Goal: Task Accomplishment & Management: Use online tool/utility

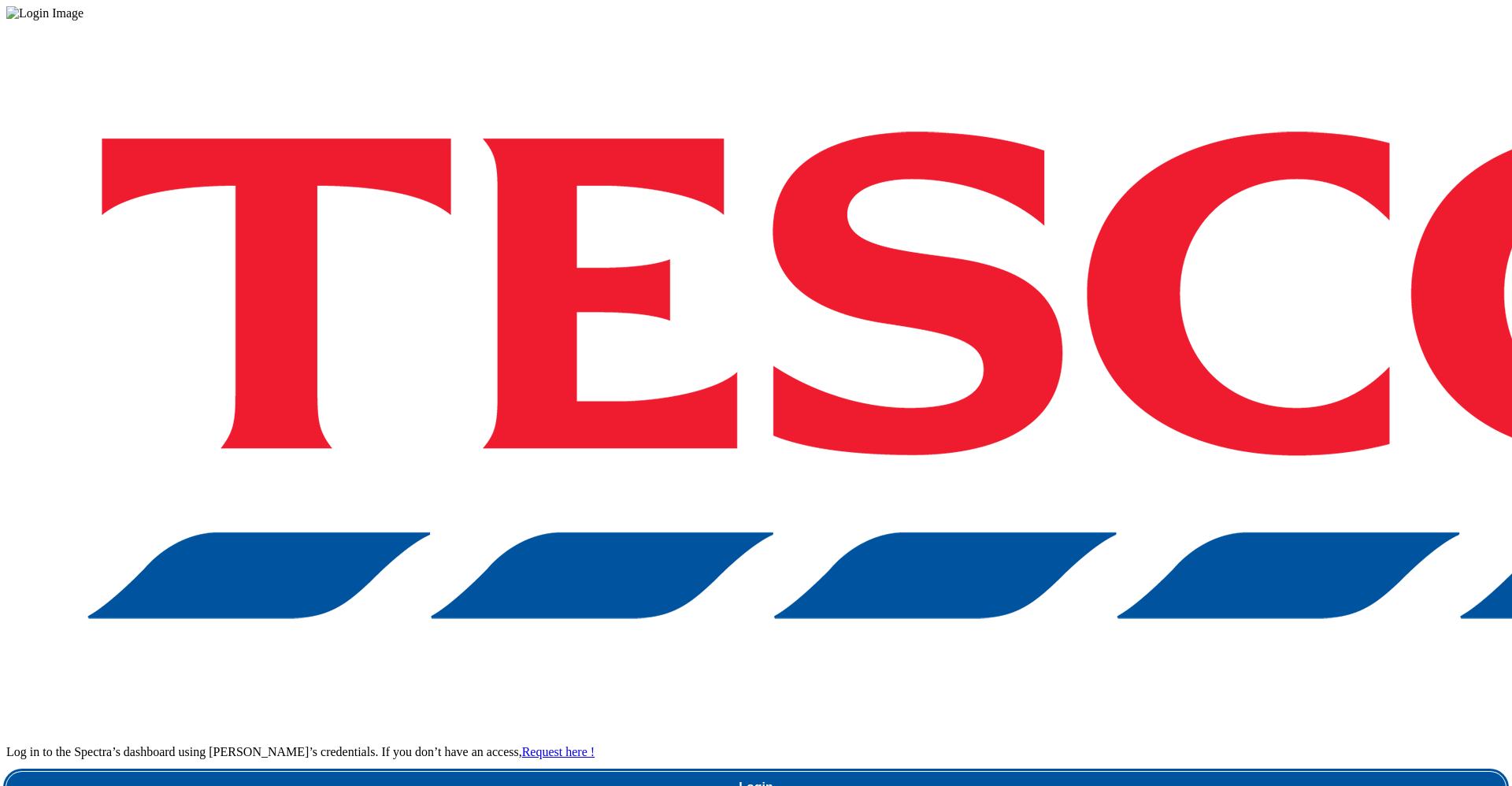
click at [1141, 771] on link "Login" at bounding box center [756, 787] width 1500 height 31
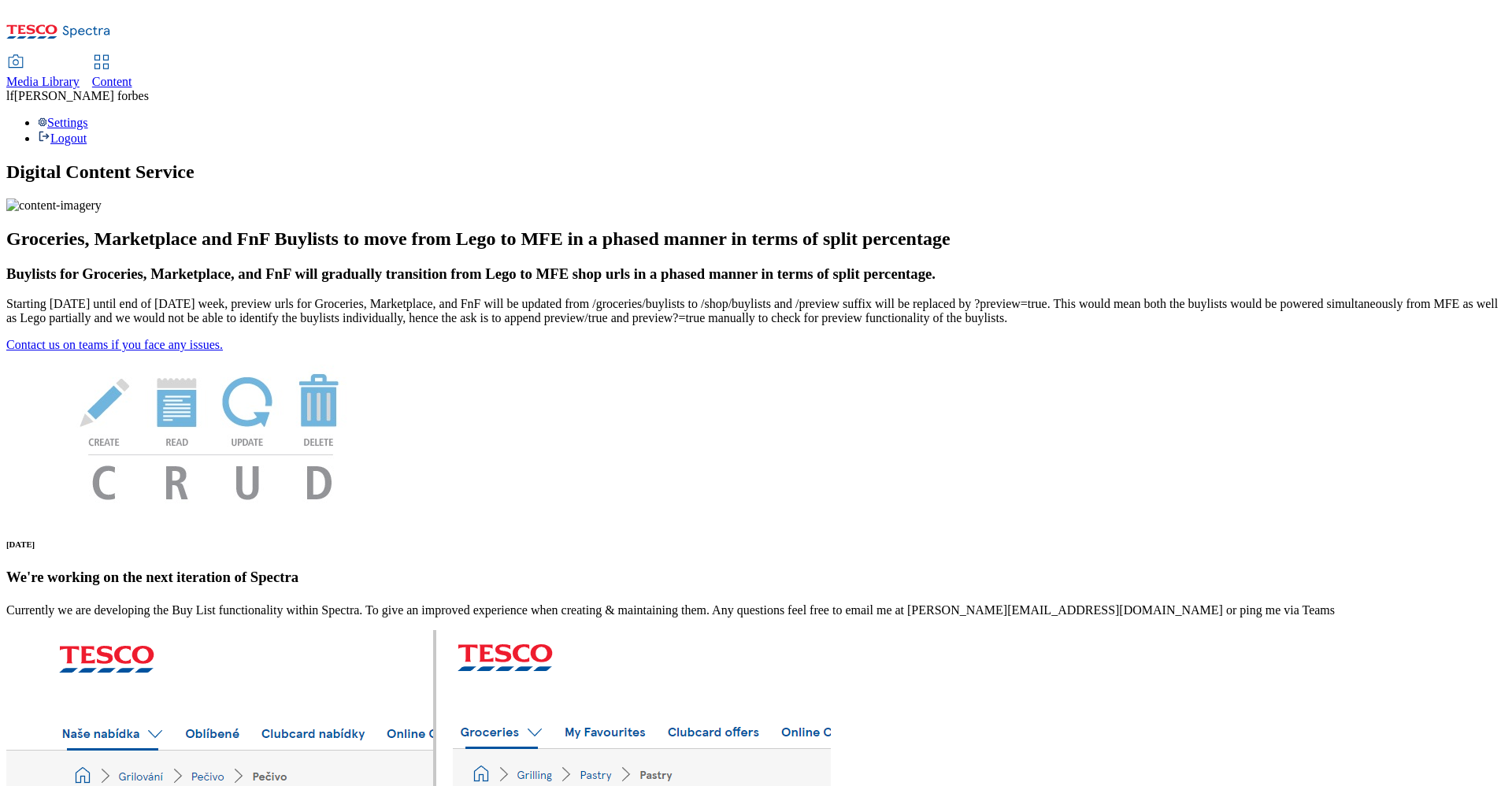
click at [132, 75] on span "Content" at bounding box center [112, 81] width 40 height 13
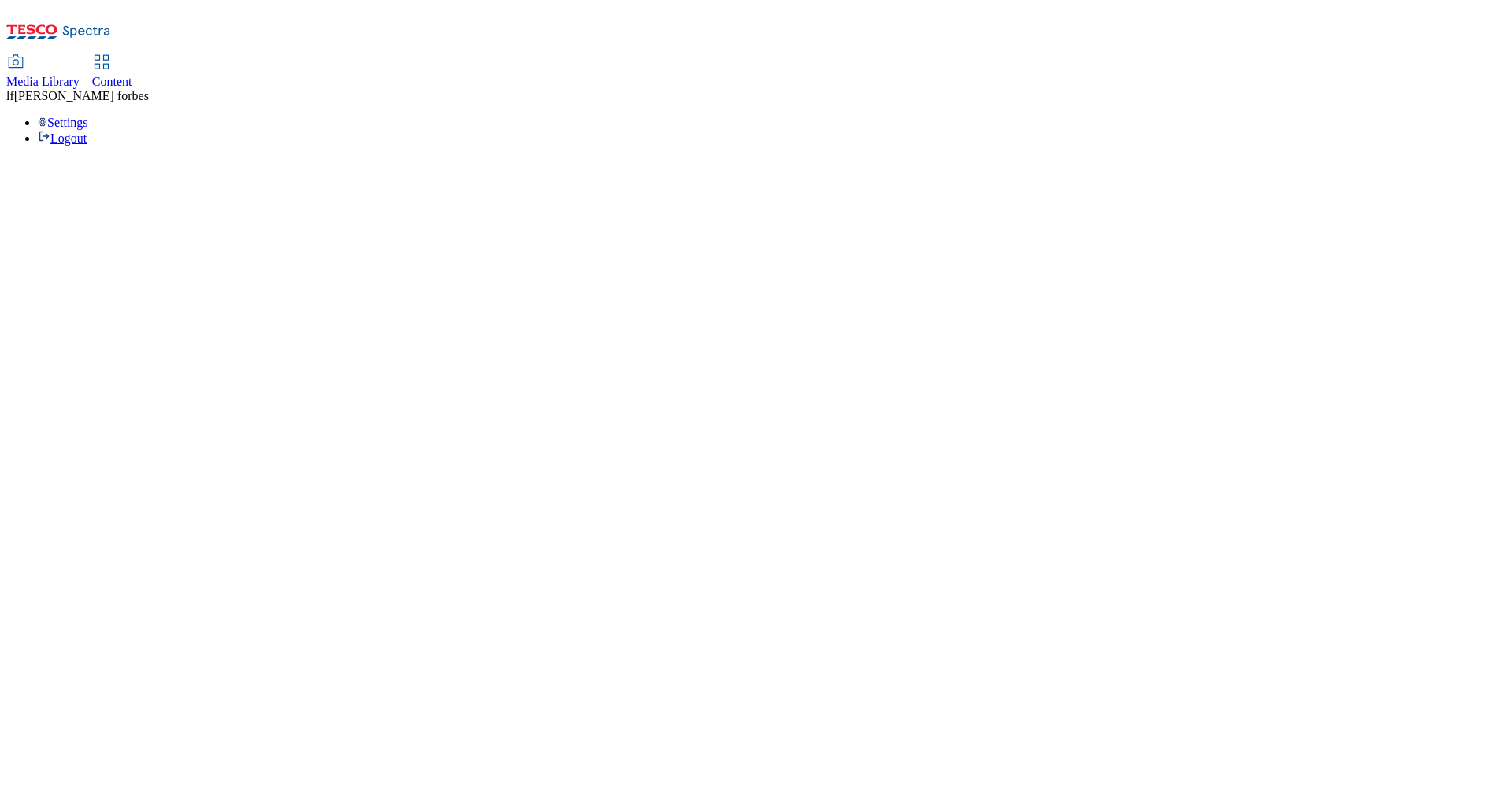
select select "ghs-[GEOGRAPHIC_DATA]"
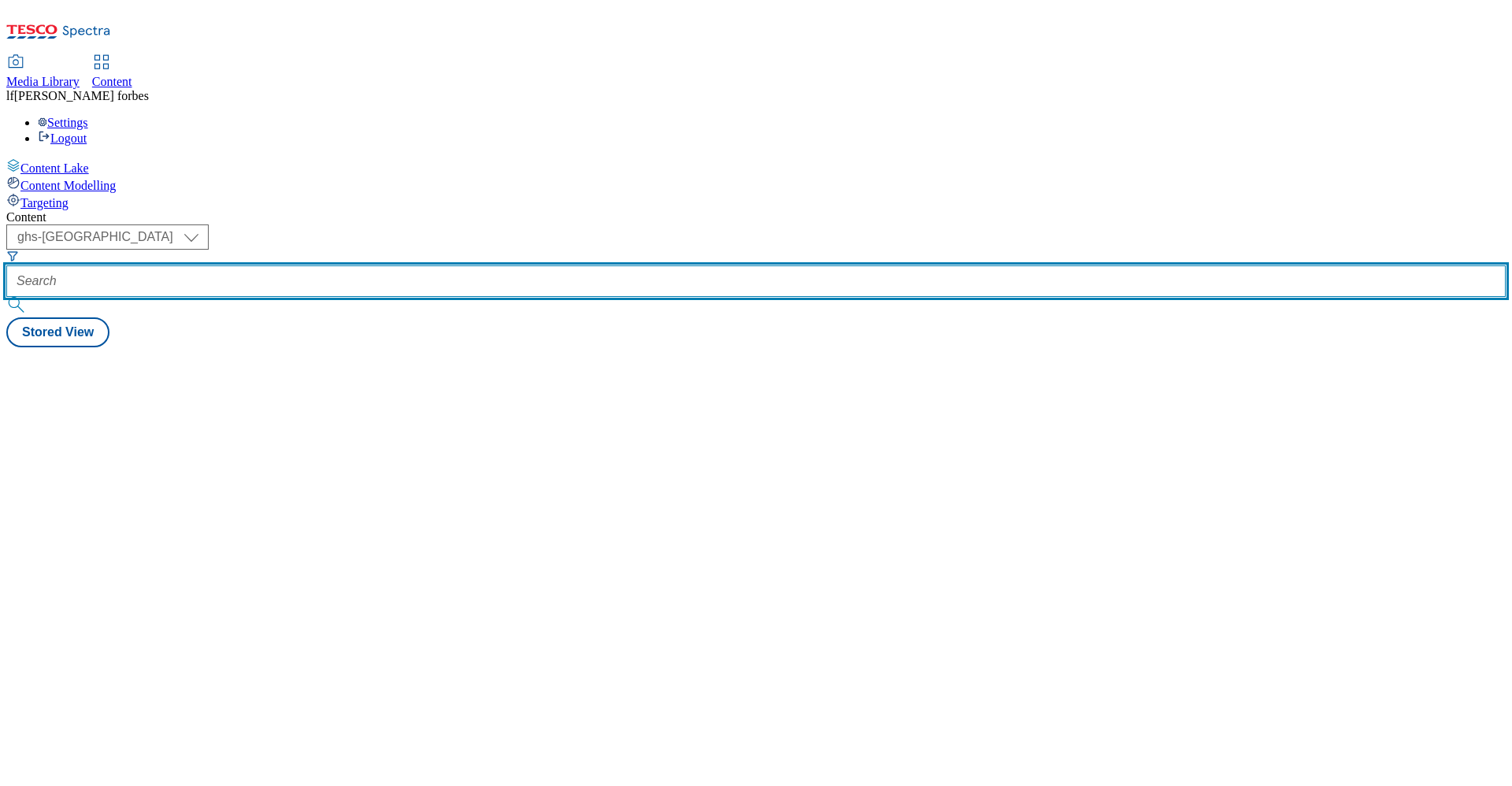
click at [410, 265] on input "text" at bounding box center [756, 281] width 1500 height 31
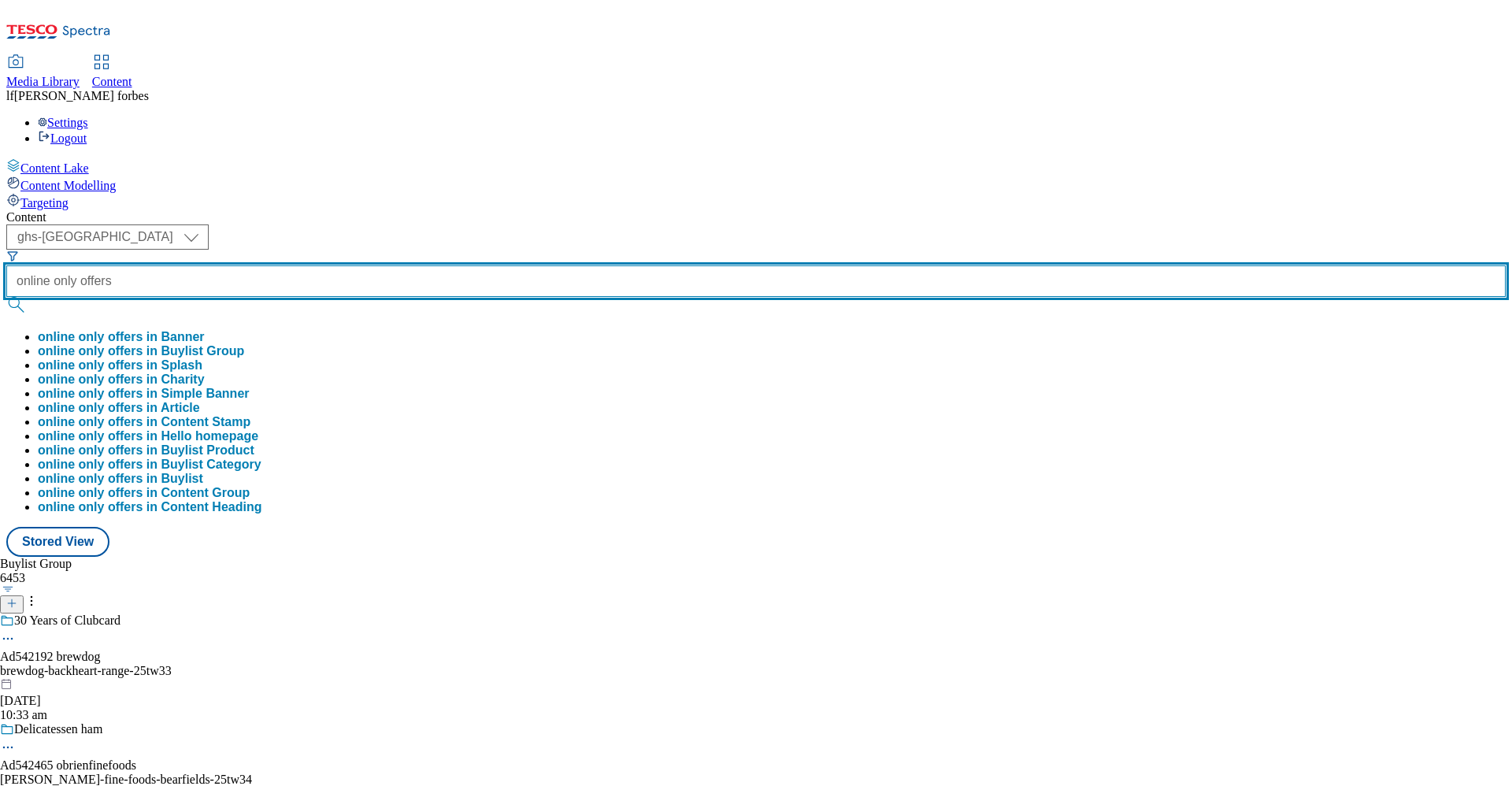
type input "online only offers"
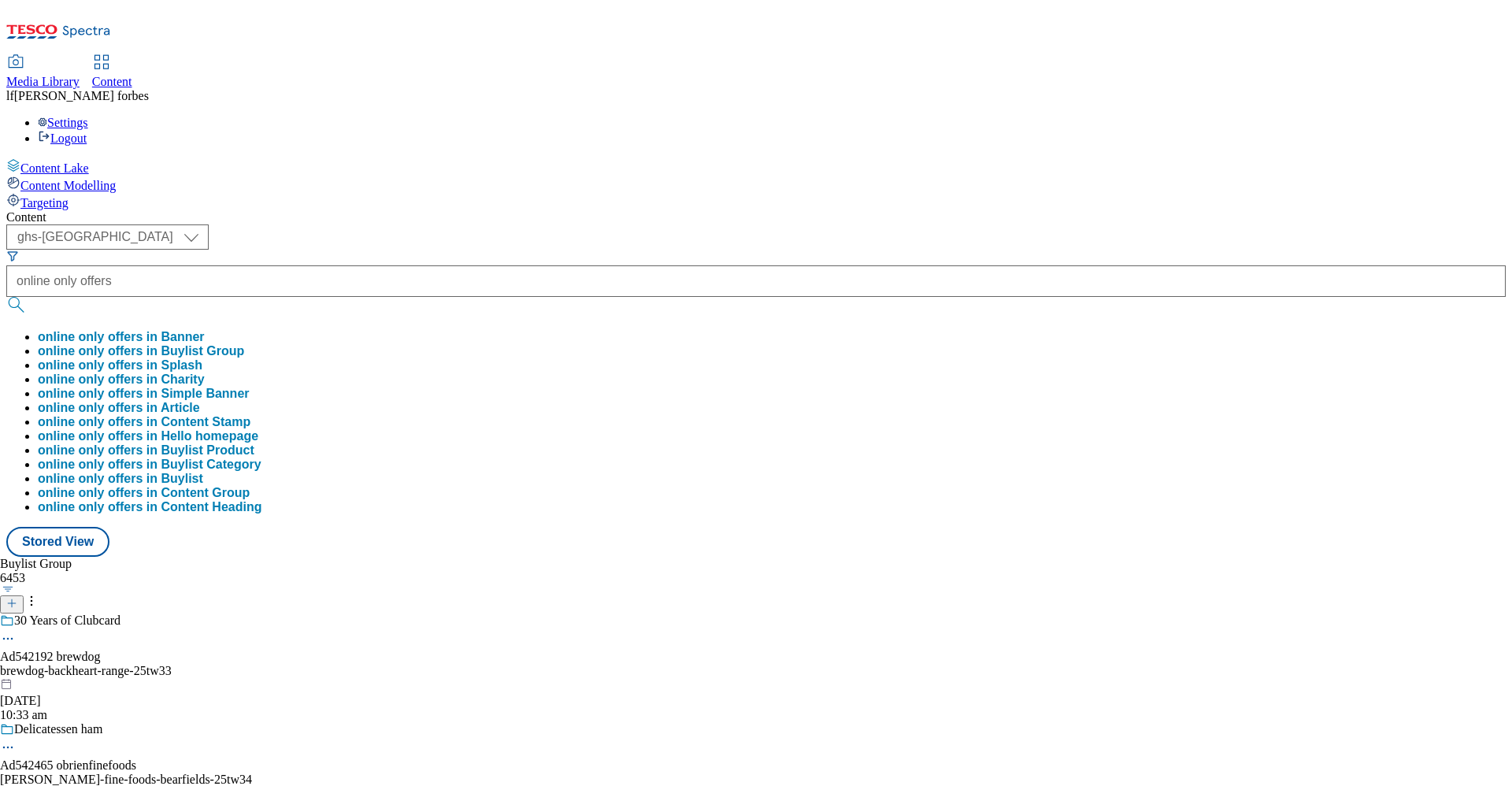
click at [29, 297] on button "submit" at bounding box center [16, 305] width 22 height 16
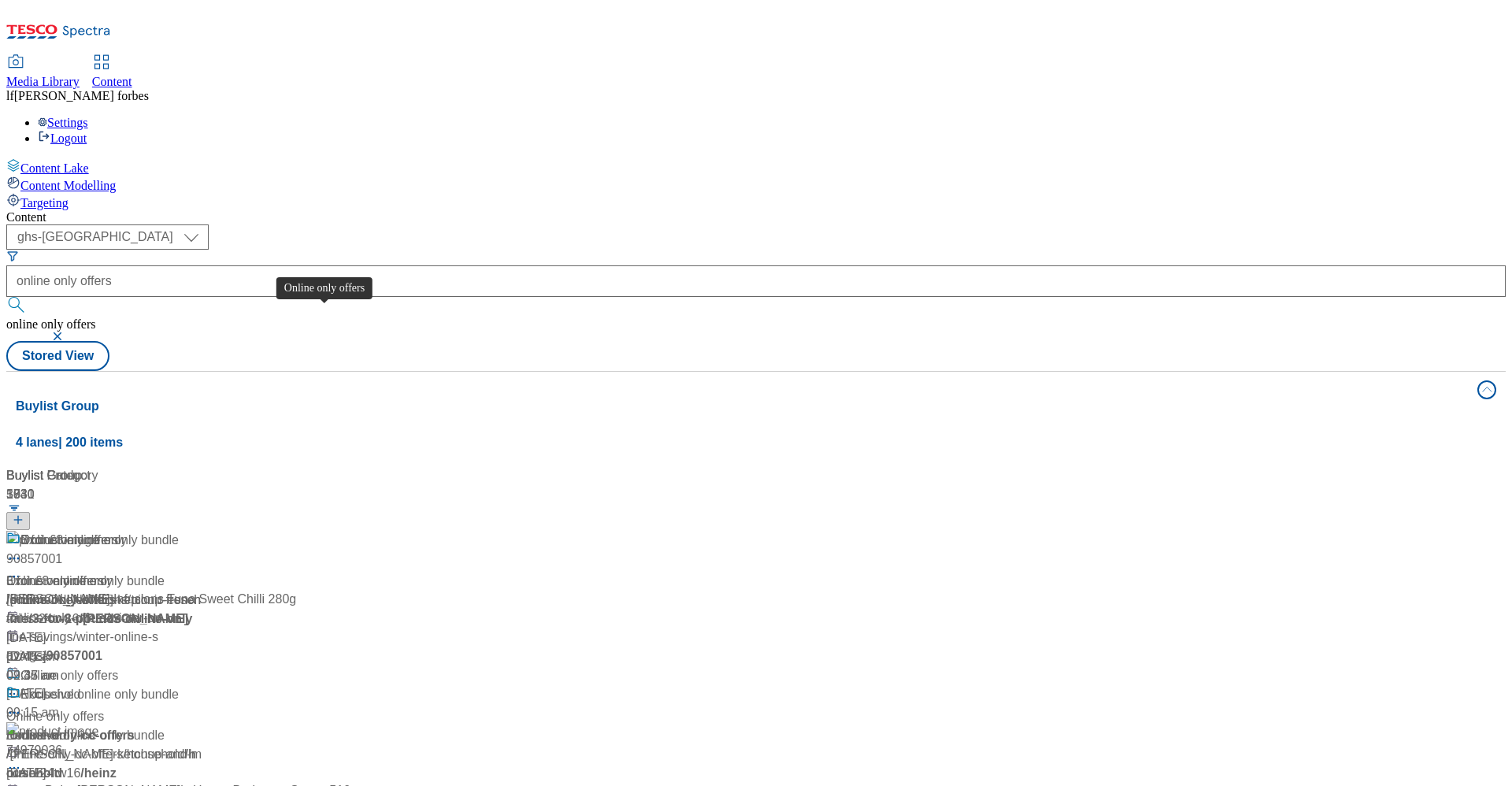
click at [118, 531] on div "Online only offers" at bounding box center [69, 540] width 98 height 19
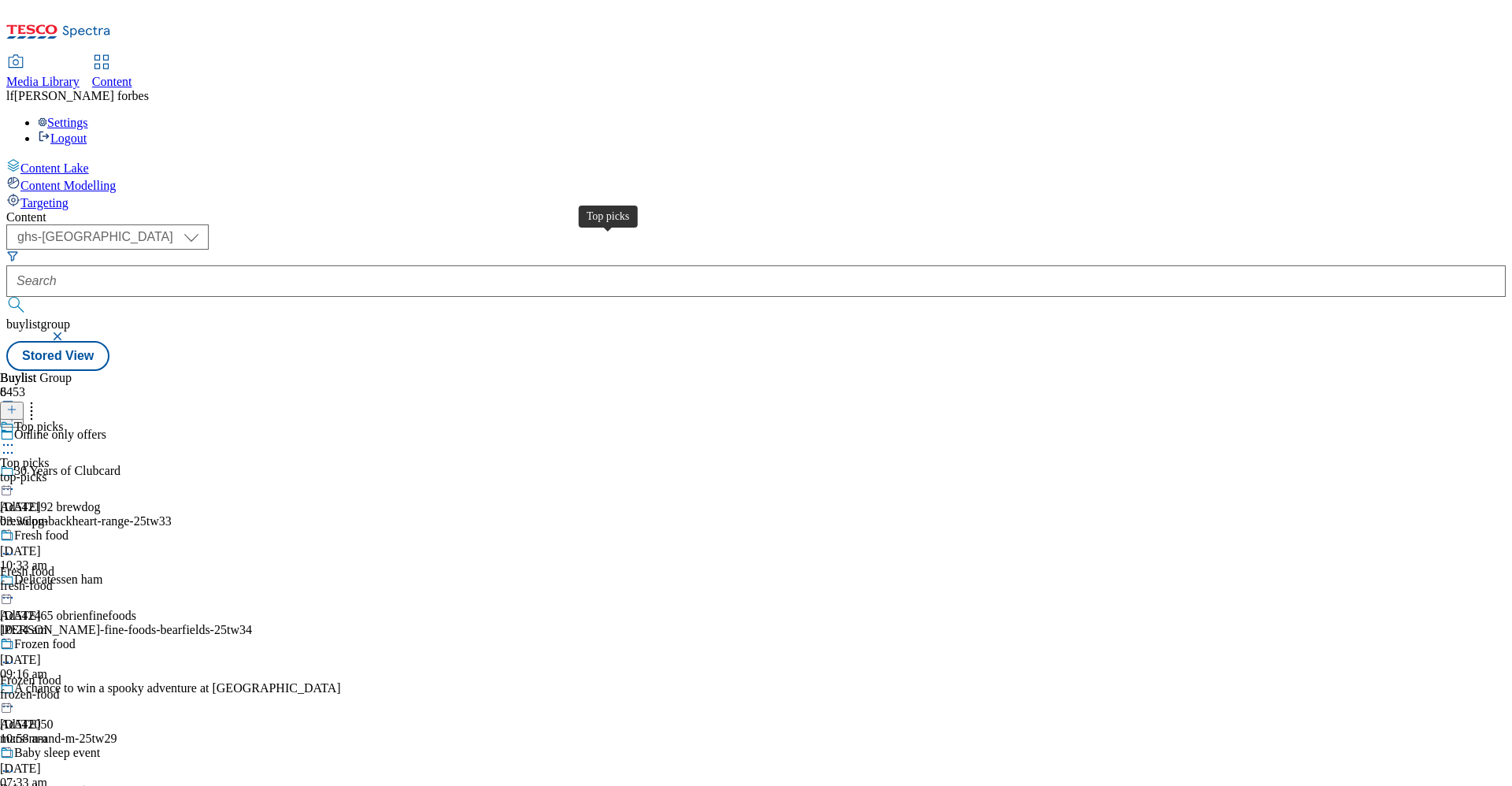
click at [63, 420] on div "Top picks" at bounding box center [38, 427] width 49 height 14
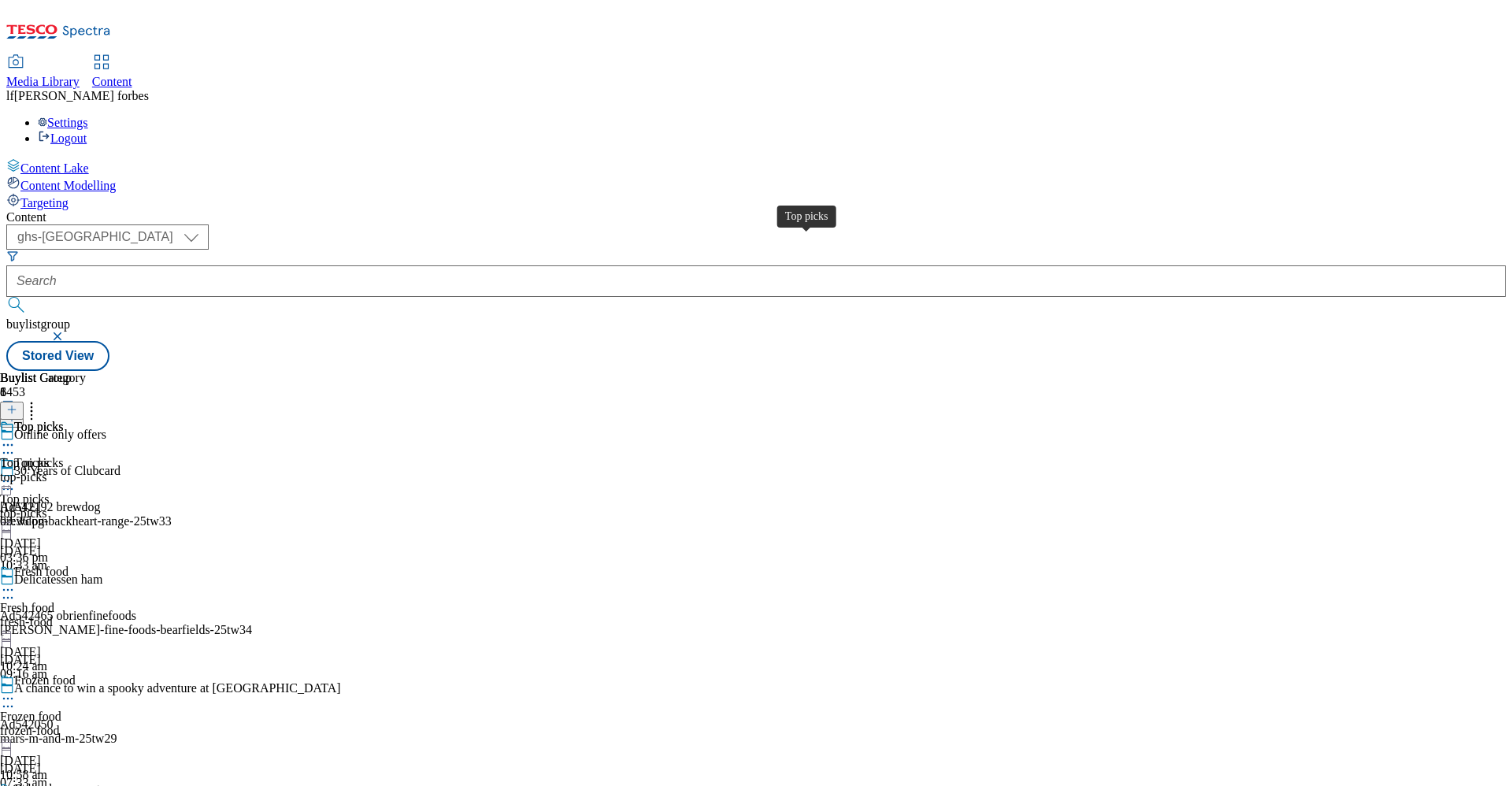
click at [63, 420] on span "Top picks" at bounding box center [38, 429] width 49 height 17
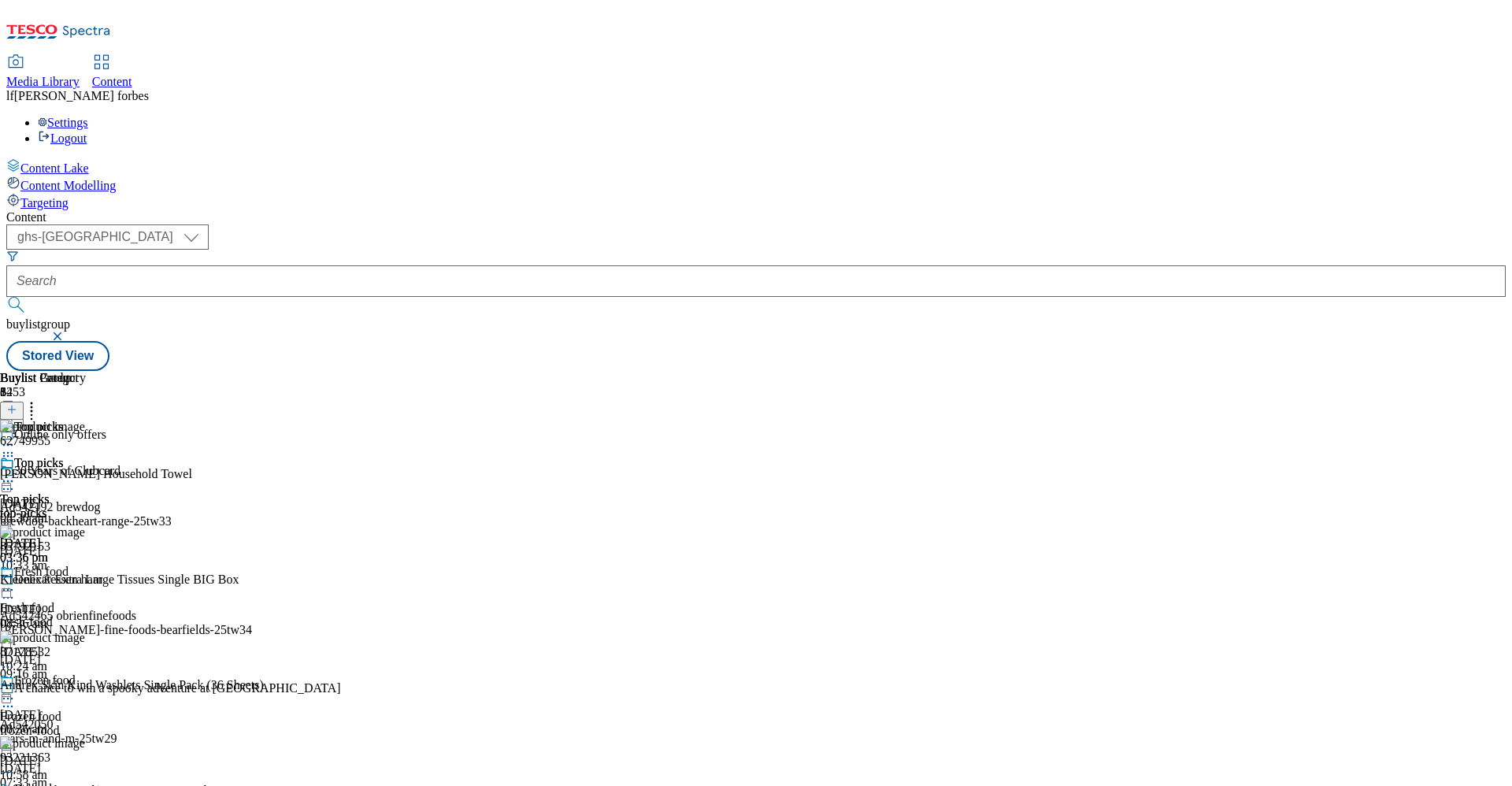
click at [16, 473] on icon at bounding box center [8, 481] width 16 height 16
click at [99, 653] on span "Un-publish" at bounding box center [74, 659] width 50 height 12
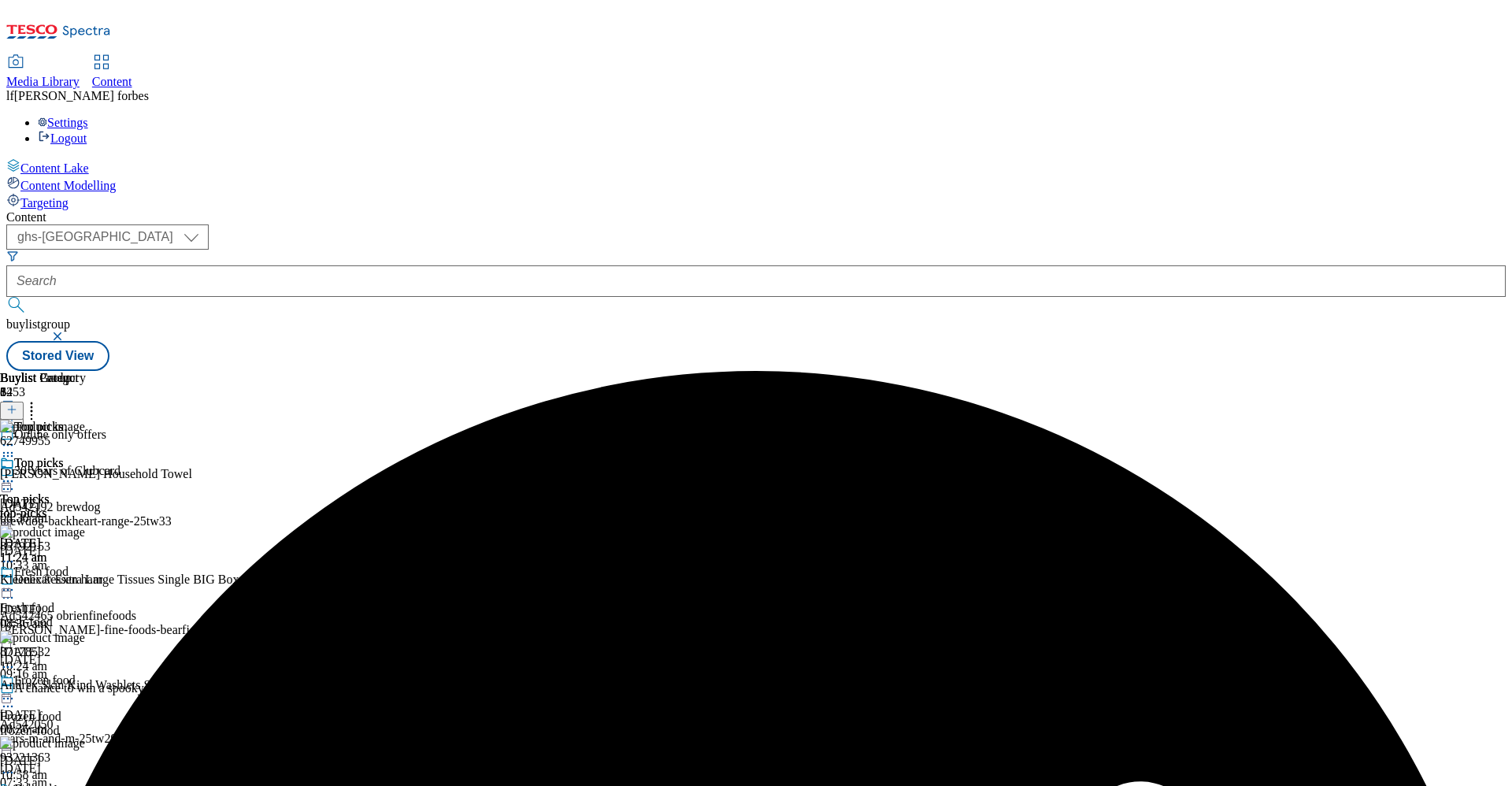
click at [16, 473] on icon at bounding box center [8, 481] width 16 height 16
click at [102, 599] on span "Un-preview" at bounding box center [75, 606] width 53 height 12
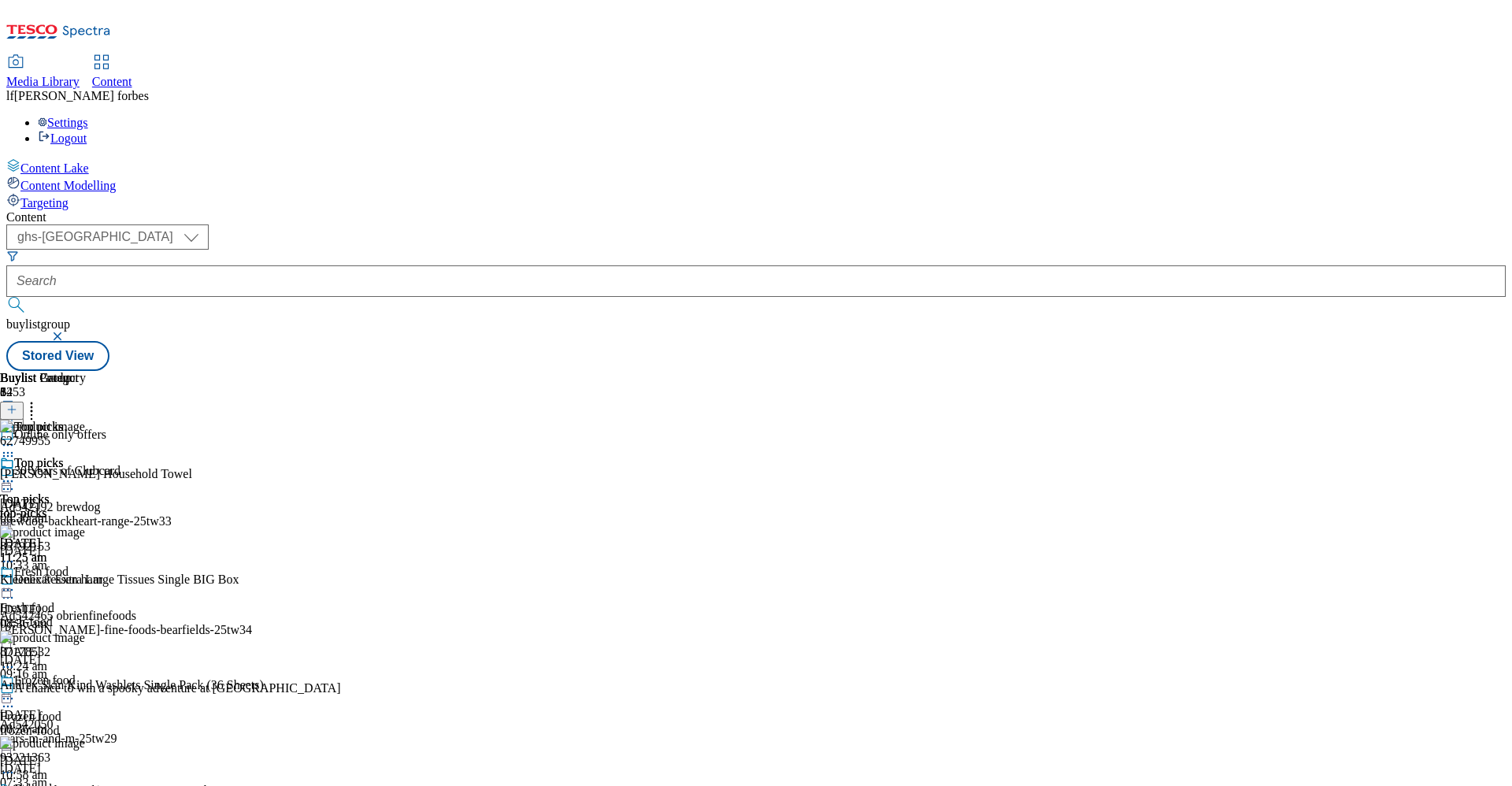
click at [17, 403] on icon at bounding box center [11, 409] width 11 height 11
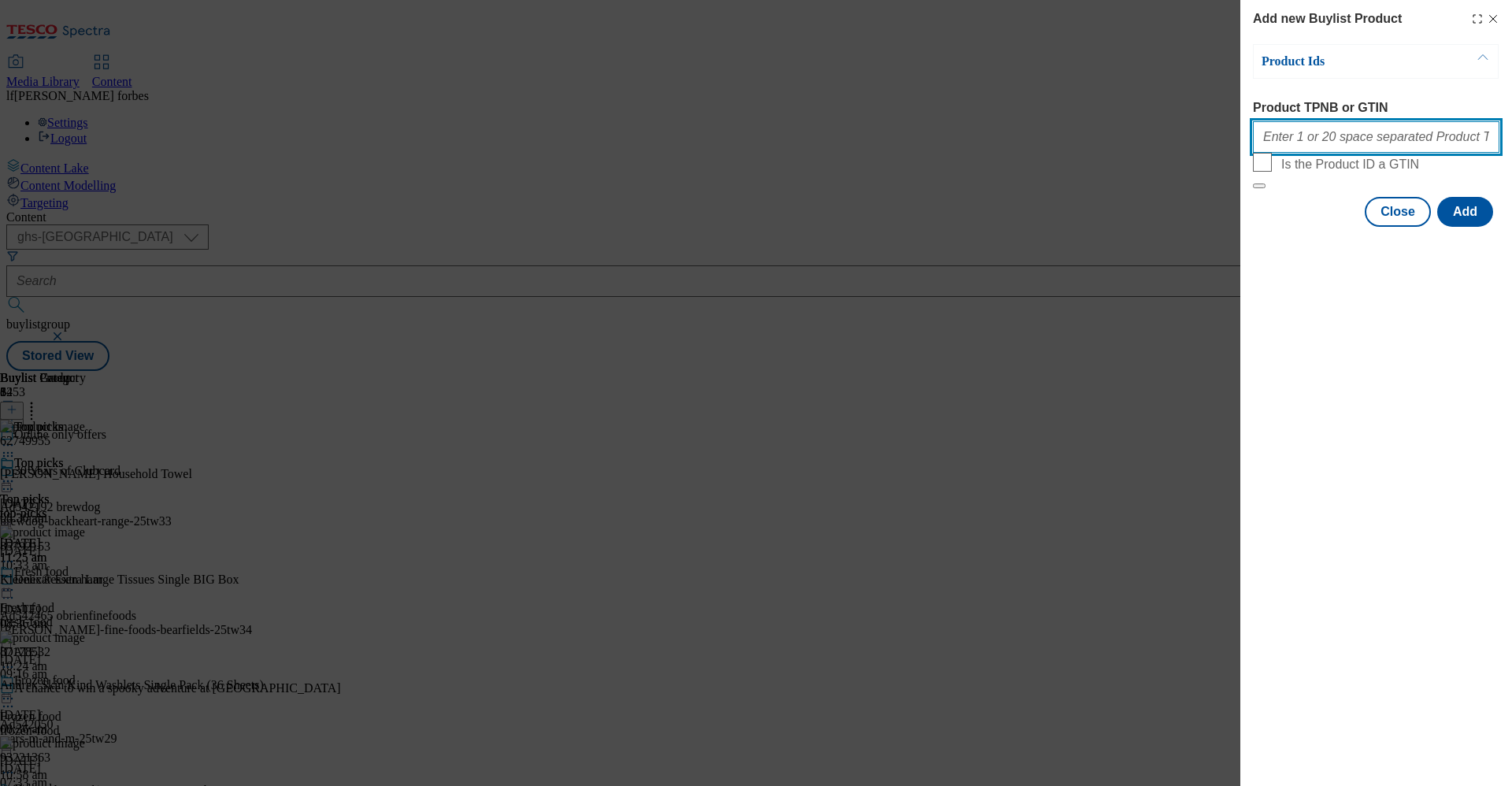
click at [1334, 137] on input "Product TPNB or GTIN" at bounding box center [1377, 137] width 247 height 31
paste input ""81737508 84820825 93670090 81737514 88314255 92374027 93600122 93768983""
type input ""81737508 84820825 93670090 81737514 88314255 92374027 93600122 93768983""
click at [1484, 226] on button "Add" at bounding box center [1465, 212] width 56 height 29
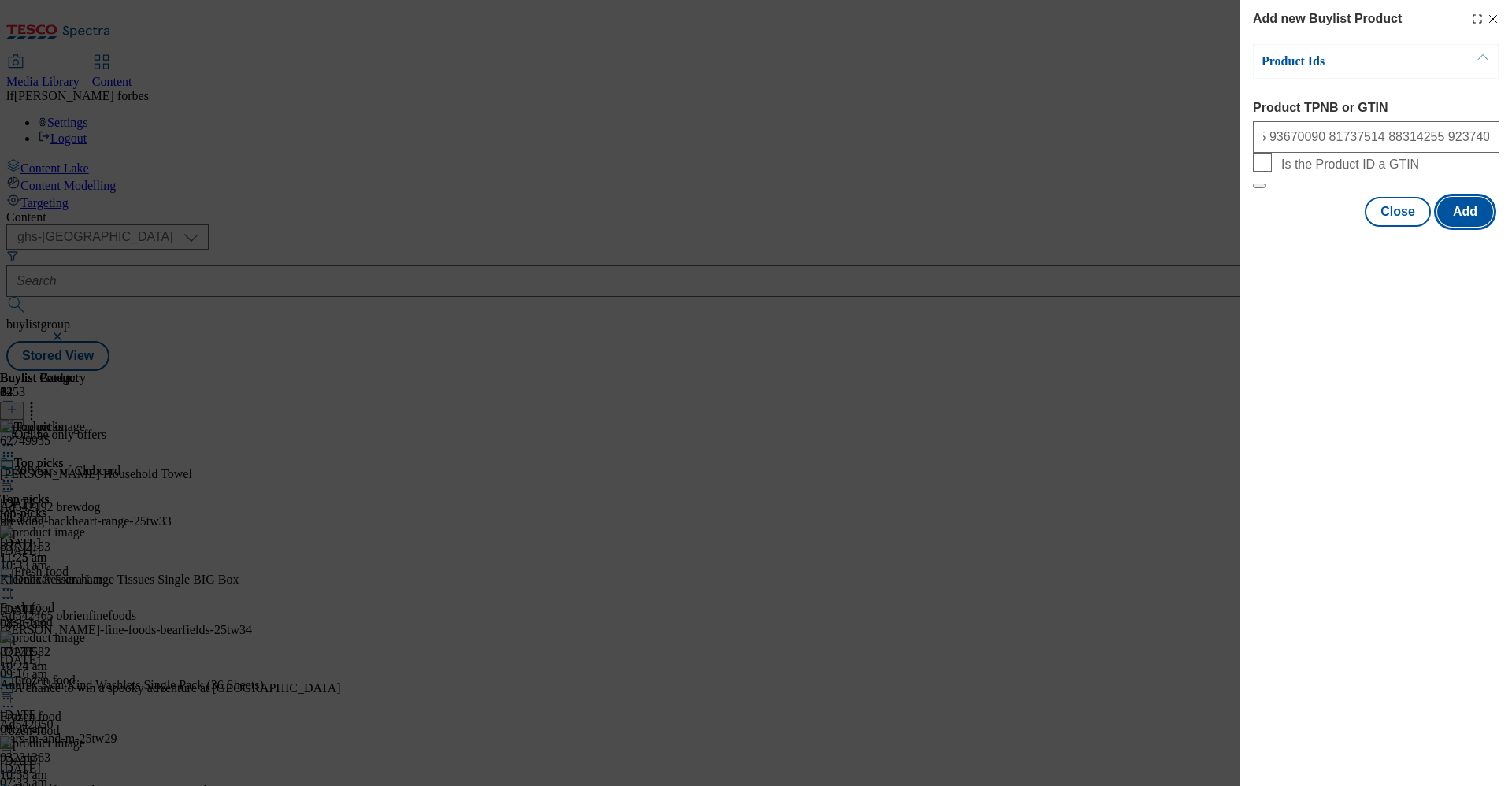
scroll to position [0, 0]
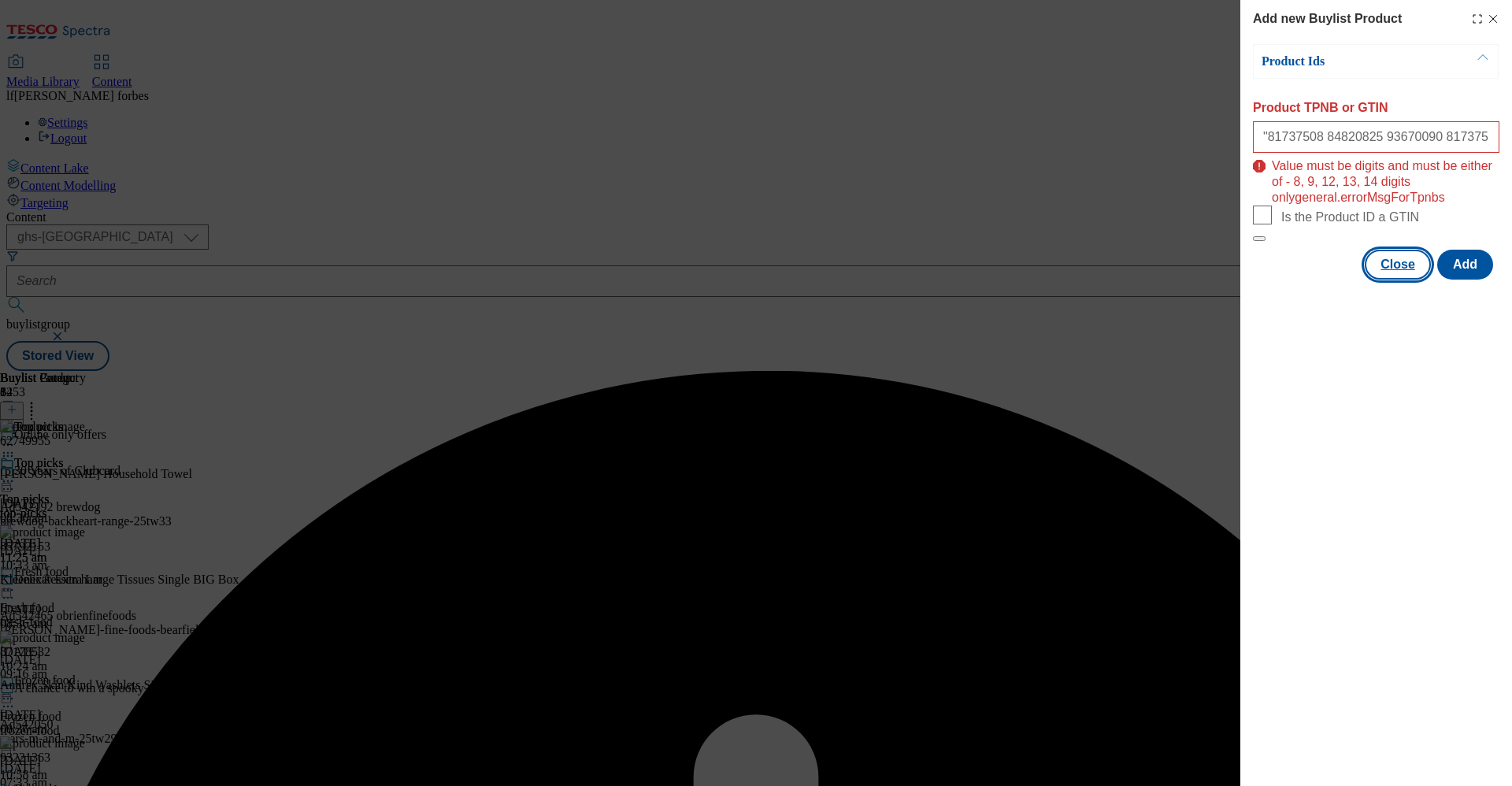
click at [1420, 279] on button "Close" at bounding box center [1397, 265] width 66 height 29
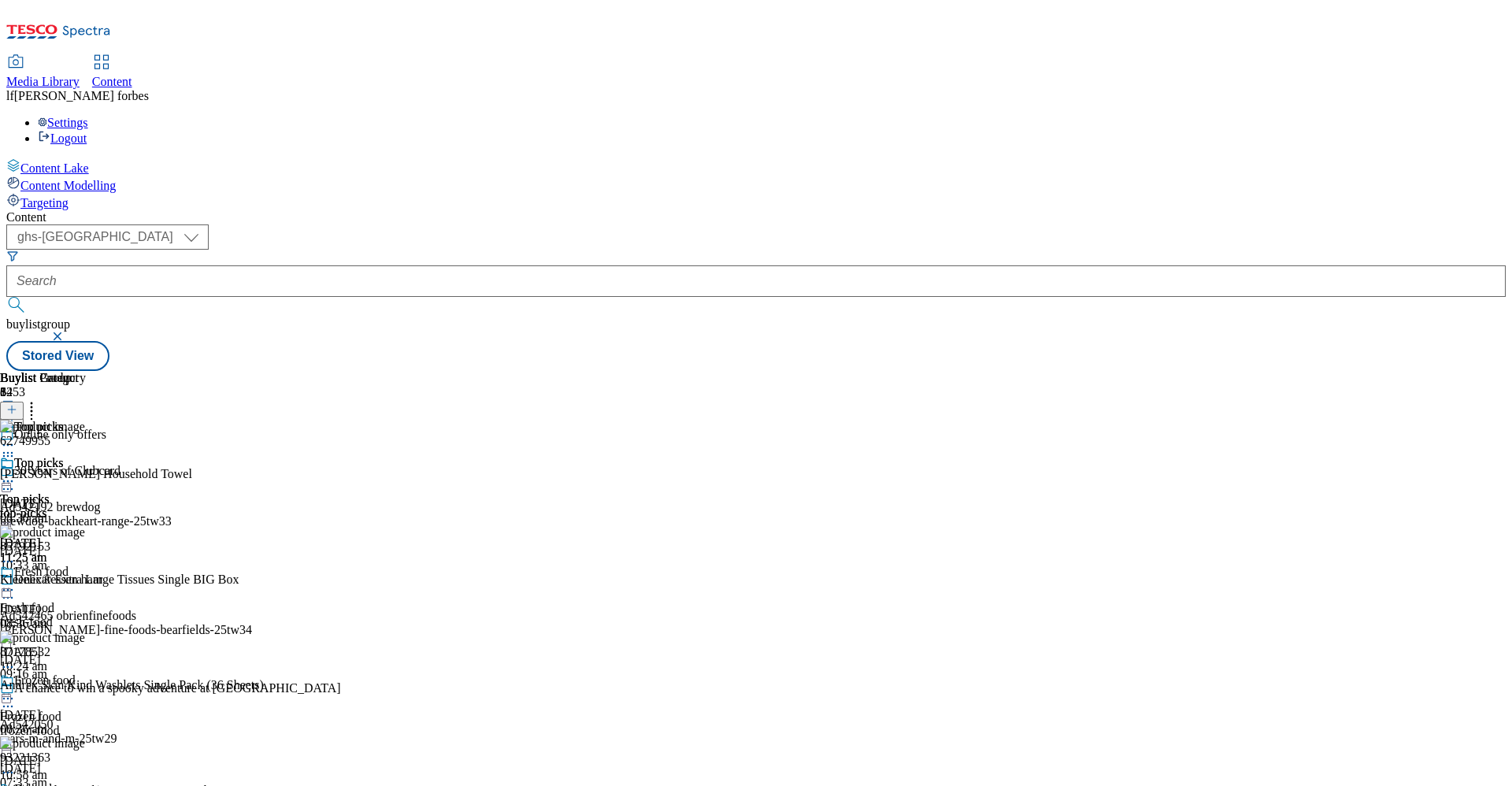
click at [17, 403] on icon at bounding box center [11, 409] width 11 height 11
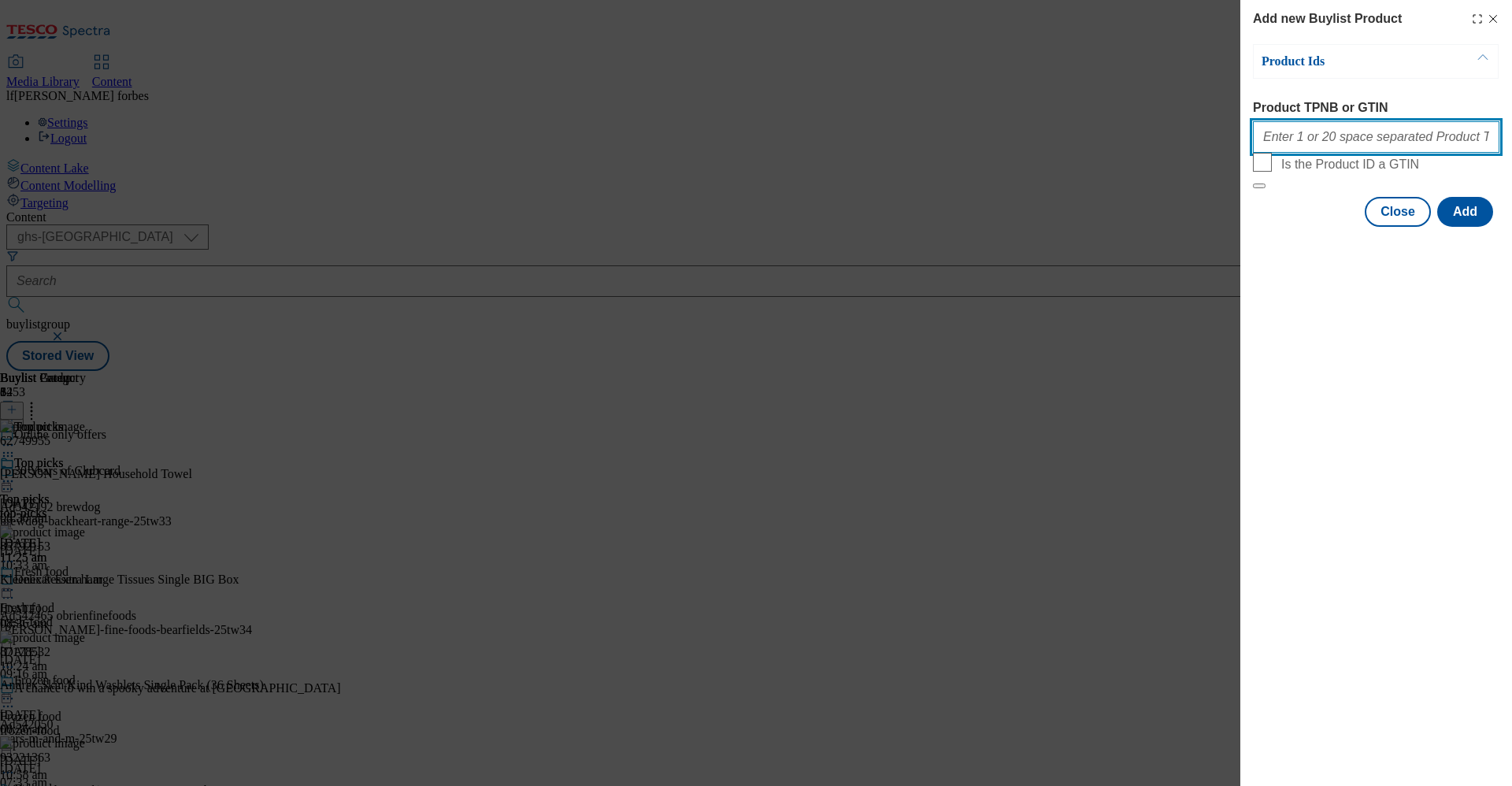
click at [1323, 143] on input "Product TPNB or GTIN" at bounding box center [1377, 137] width 247 height 31
paste input "81737508 84820825 93670090 81737514 88314255 92374027 93600122 93768983"
type input "81737508 84820825 93670090 81737514 88314255 92374027 93600122 93768983"
click at [1458, 226] on button "Add" at bounding box center [1465, 212] width 56 height 29
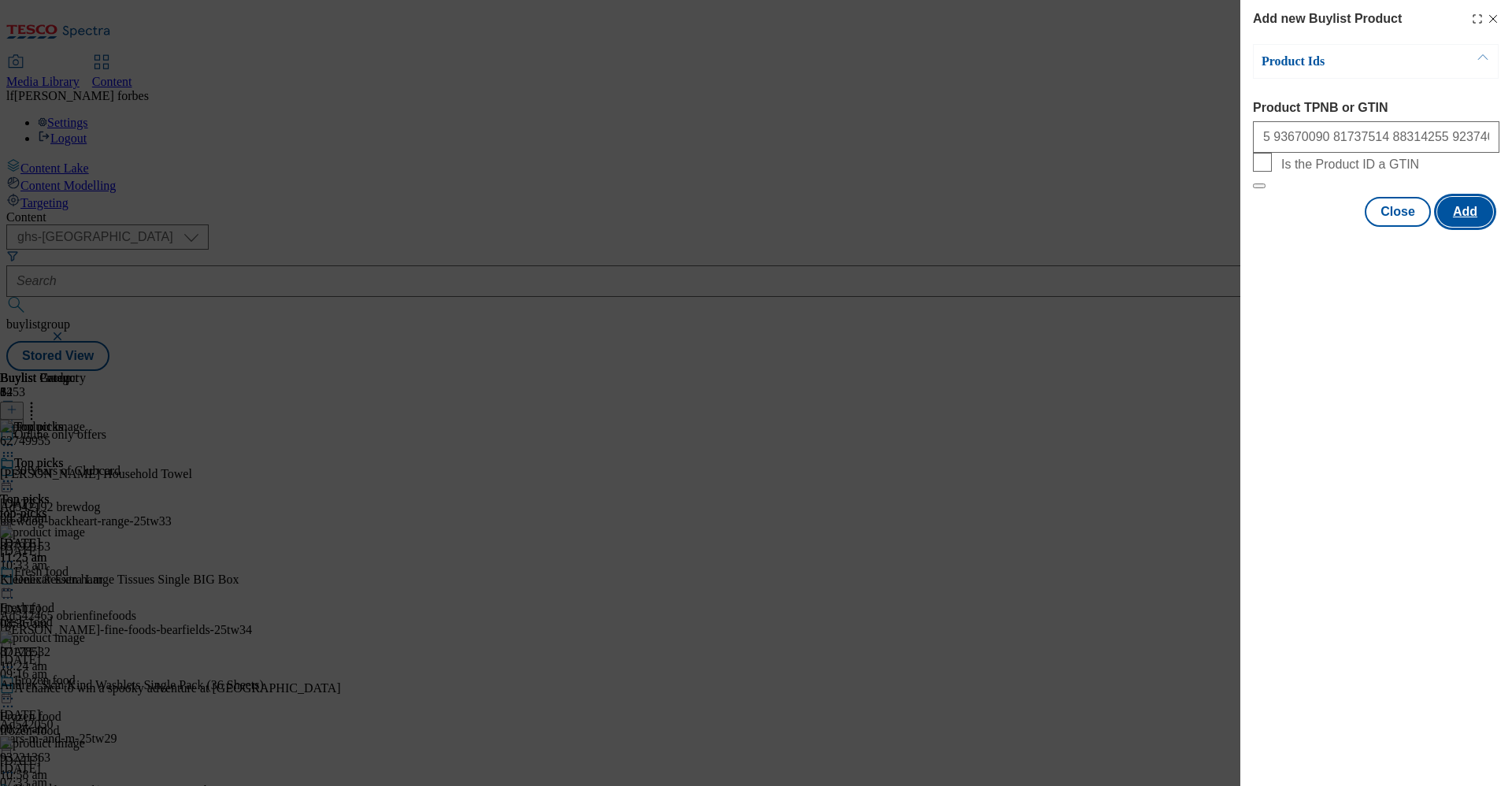
scroll to position [0, 0]
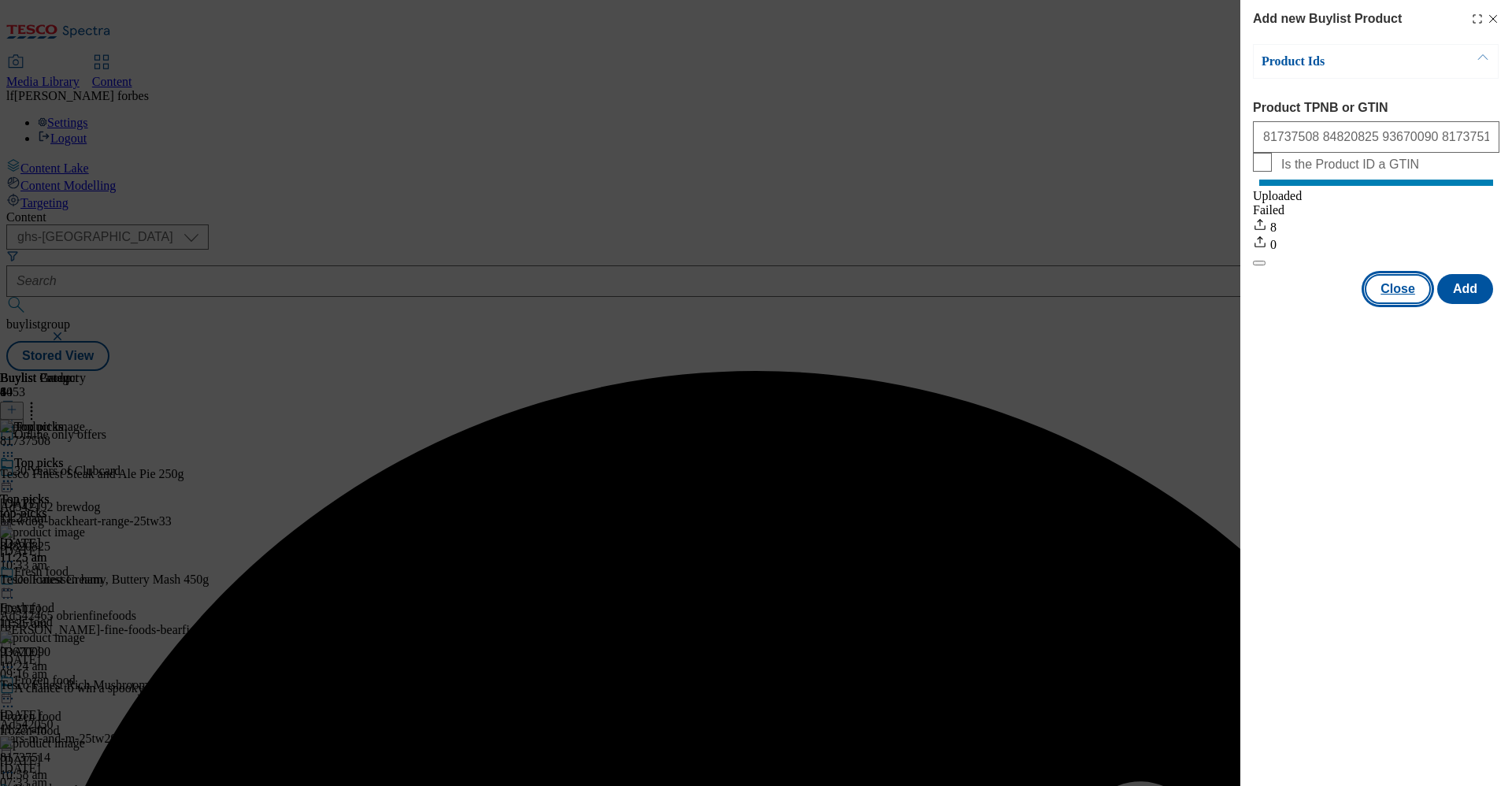
click at [1398, 304] on button "Close" at bounding box center [1397, 289] width 66 height 29
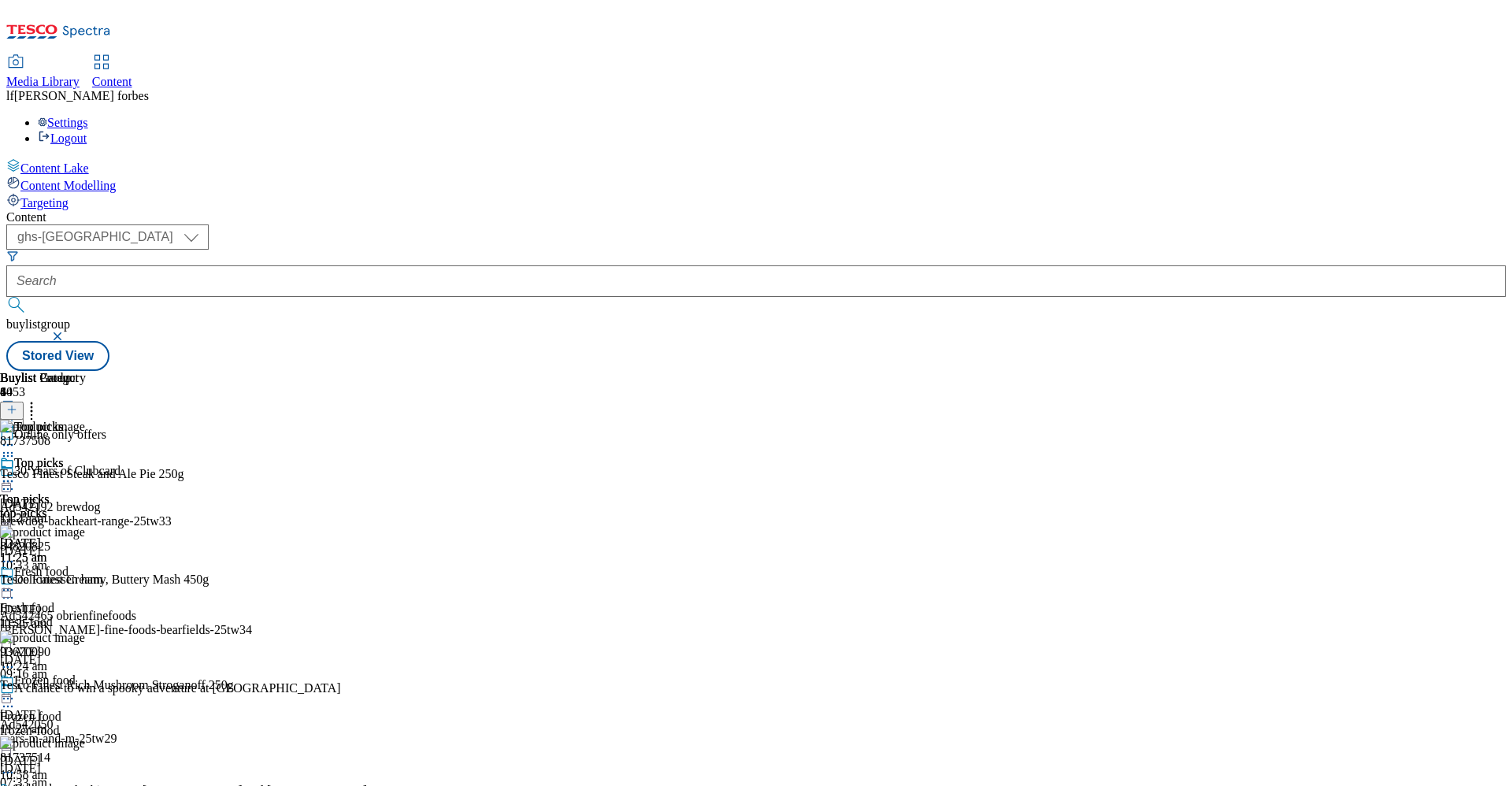
click at [16, 473] on icon at bounding box center [8, 481] width 16 height 16
click at [108, 577] on li "Preview" at bounding box center [69, 586] width 76 height 18
click at [16, 473] on icon at bounding box center [8, 481] width 16 height 16
click at [108, 577] on li "Preview" at bounding box center [69, 586] width 76 height 18
click at [16, 473] on icon at bounding box center [8, 481] width 16 height 16
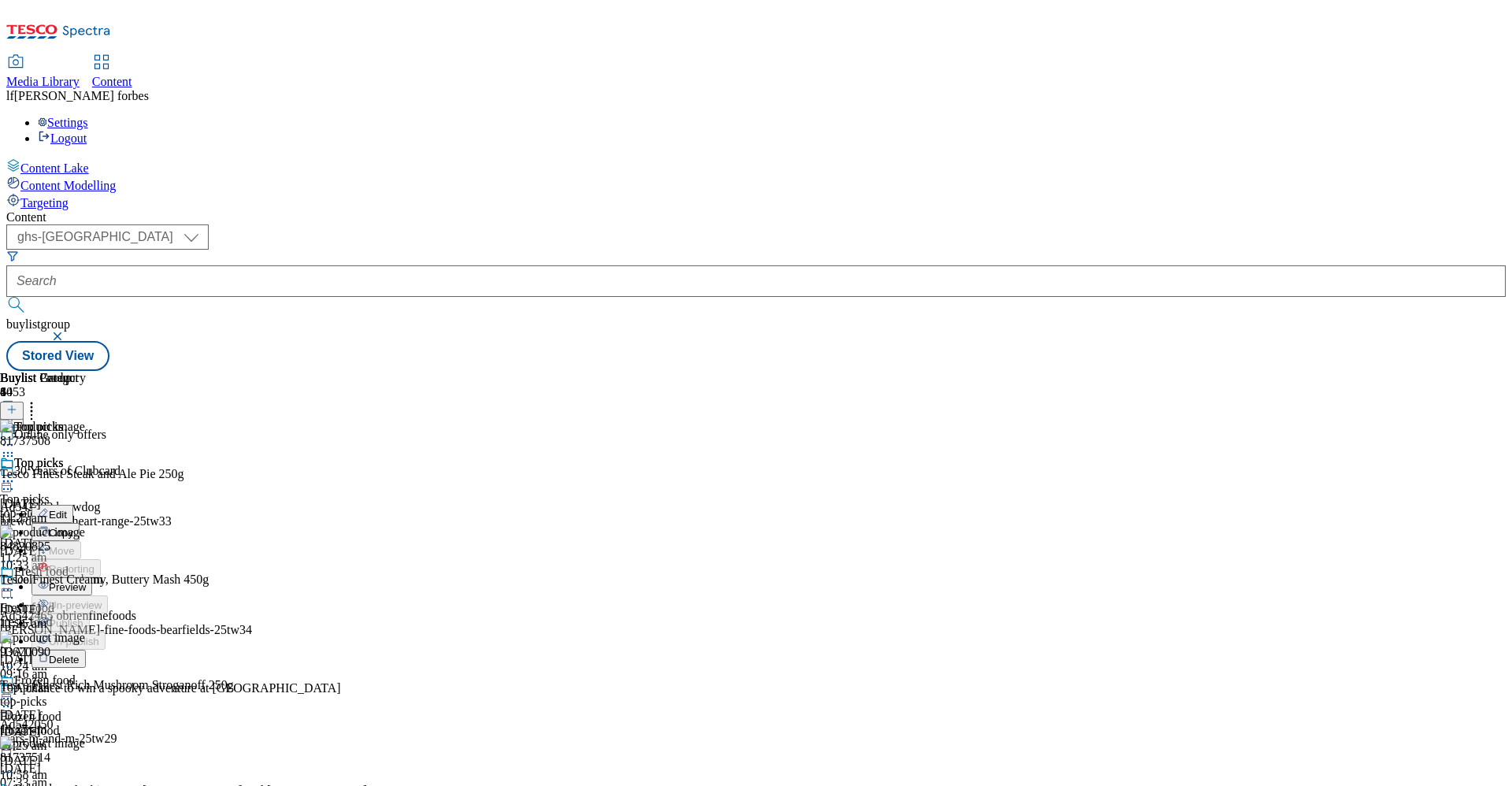
click at [92, 577] on button "Preview" at bounding box center [62, 586] width 61 height 18
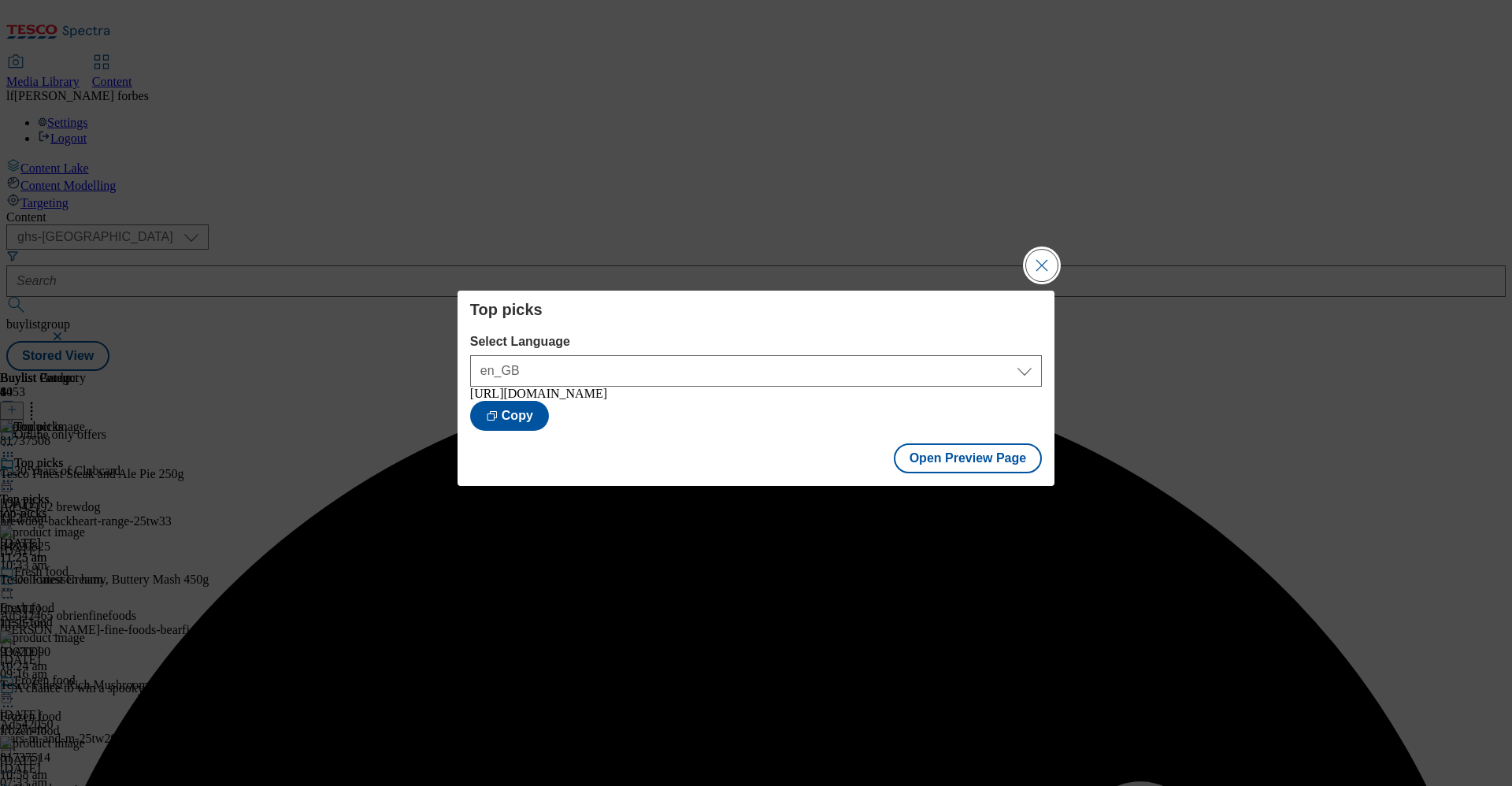
click at [1042, 264] on button "Close Modal" at bounding box center [1042, 265] width 31 height 31
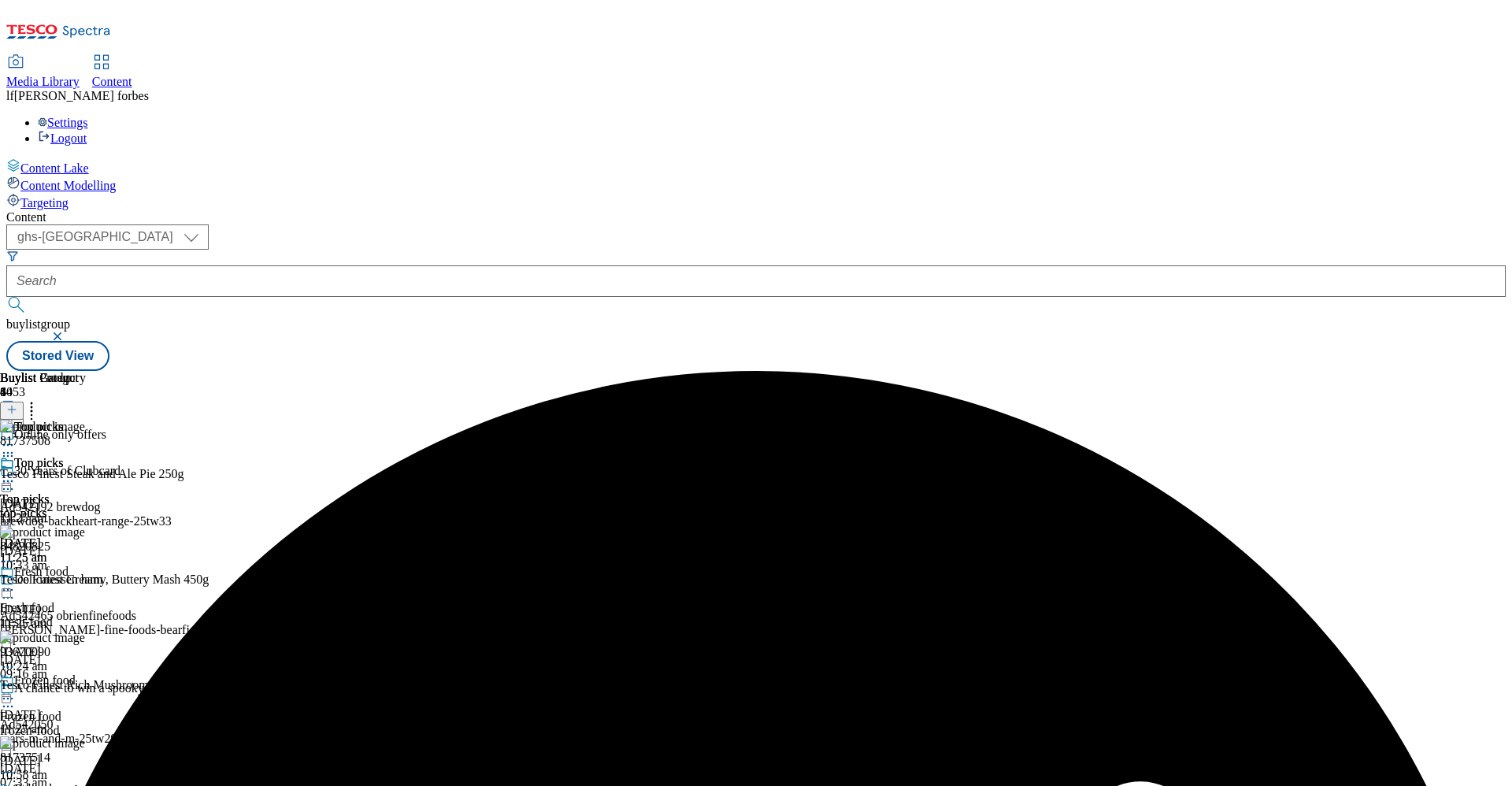
click at [16, 473] on icon at bounding box center [8, 481] width 16 height 16
click at [83, 635] on span "Publish" at bounding box center [66, 641] width 35 height 12
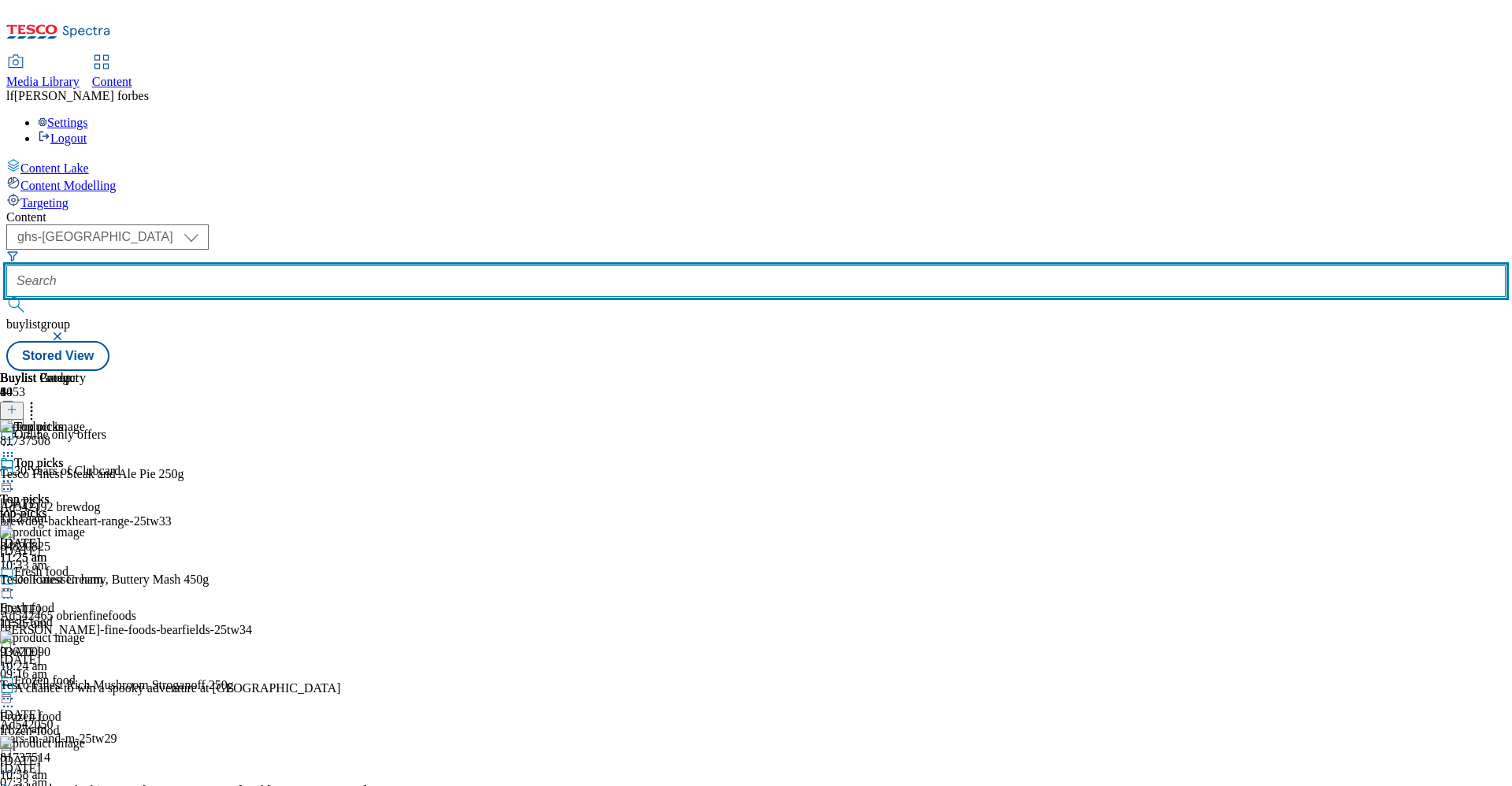
click at [393, 265] on input "text" at bounding box center [756, 281] width 1500 height 31
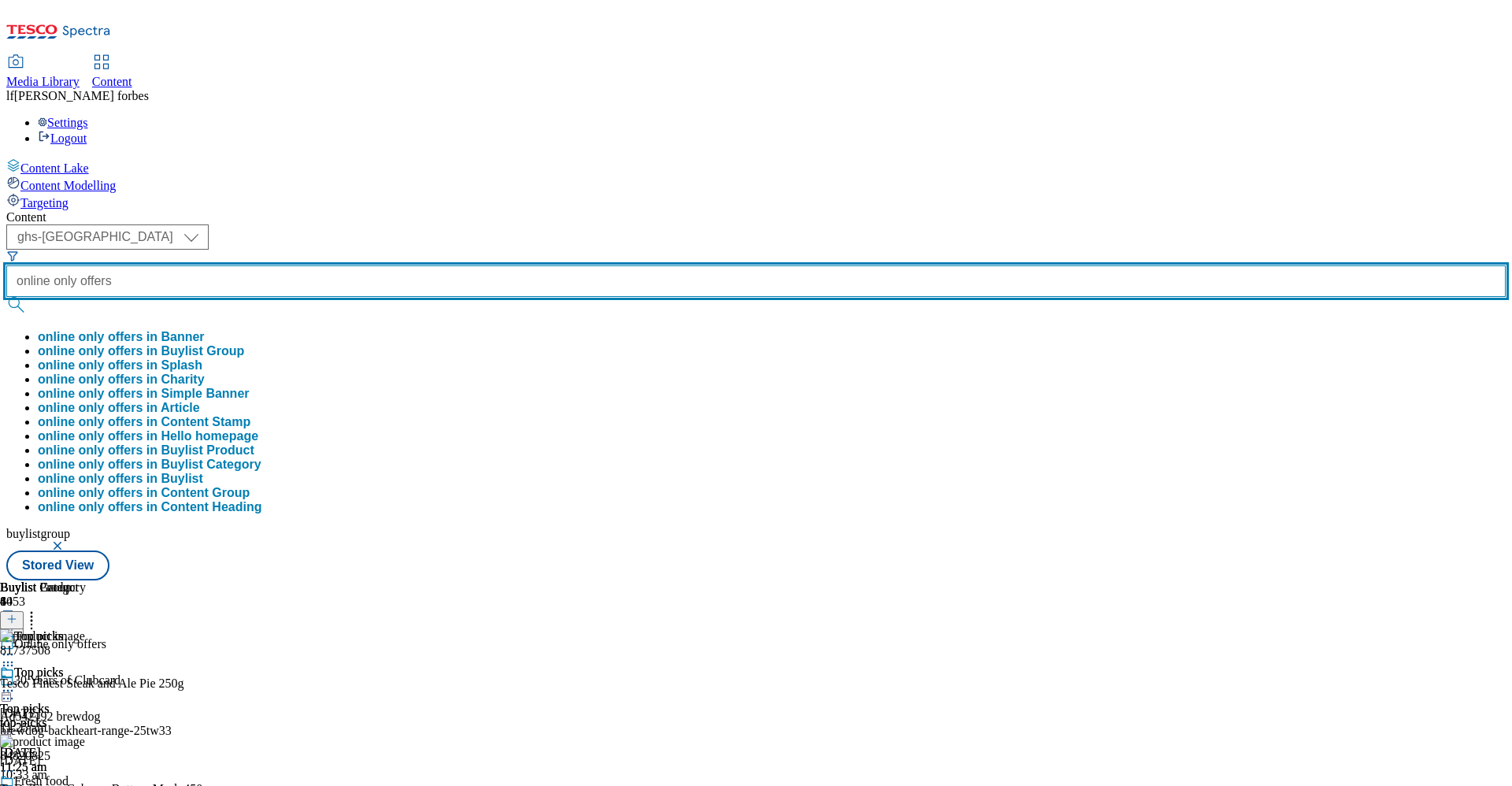
type input "online only offers"
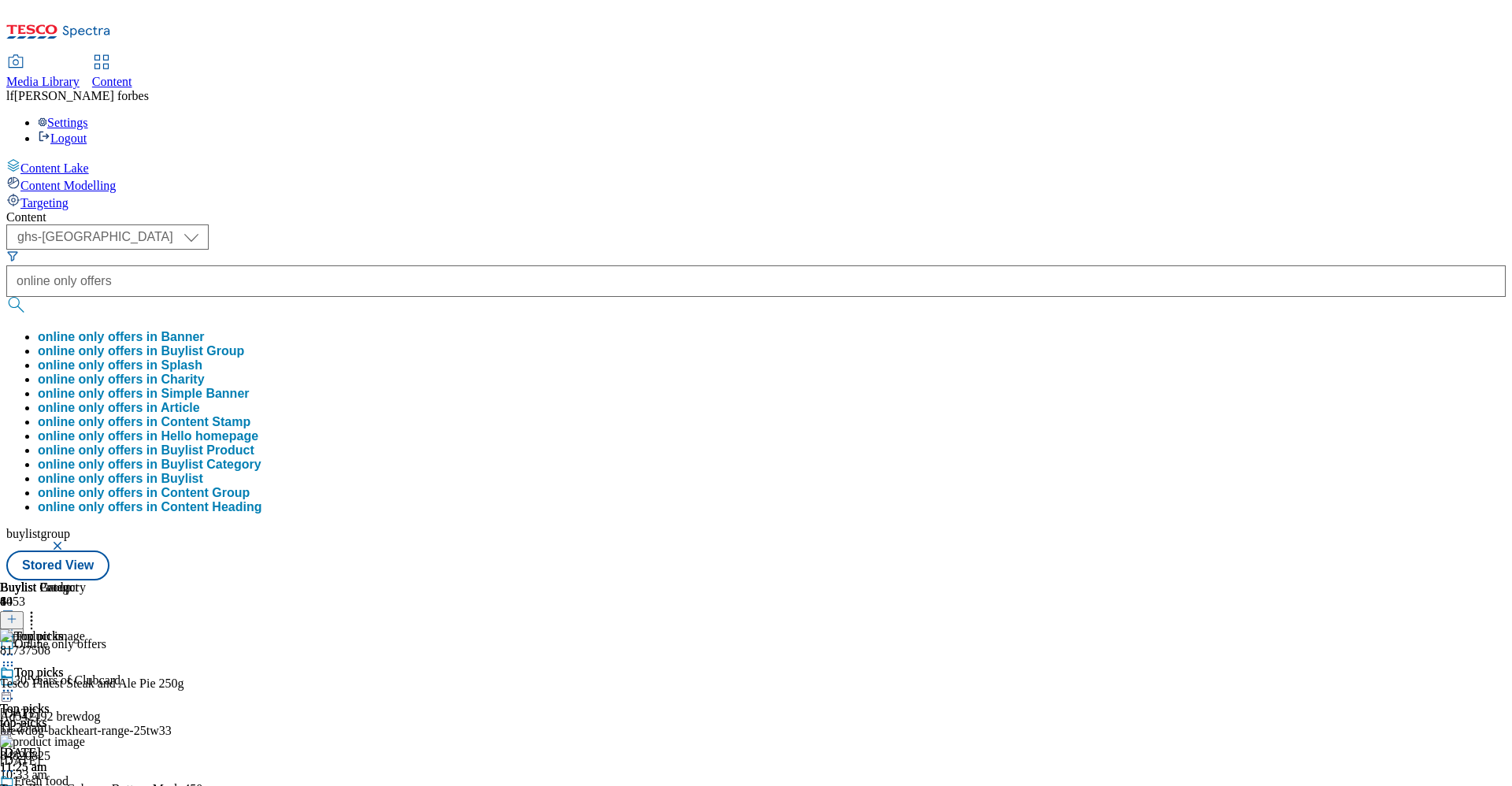
click at [29, 297] on button "submit" at bounding box center [16, 305] width 22 height 16
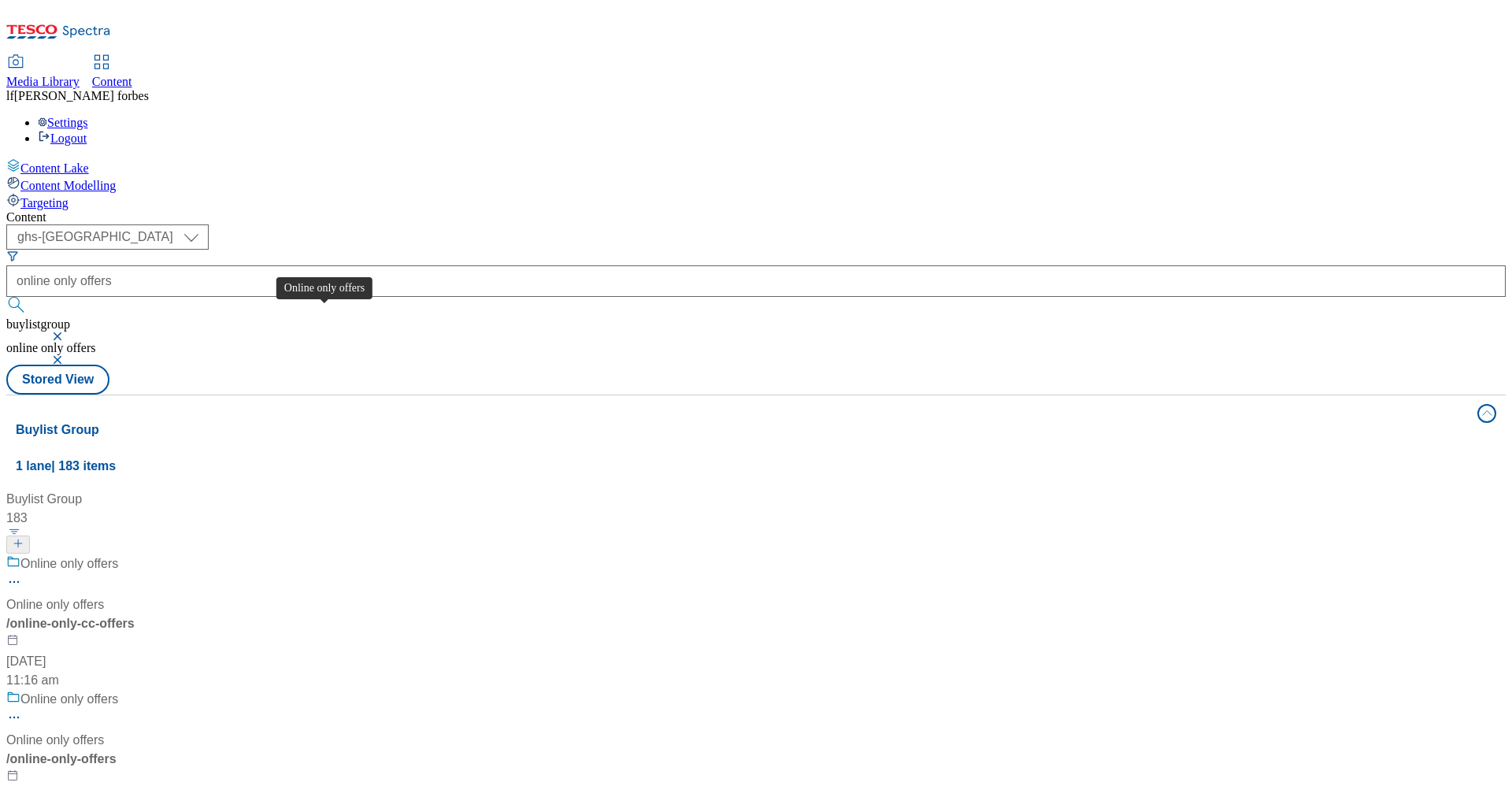
click at [118, 554] on div "Online only offers" at bounding box center [69, 564] width 98 height 19
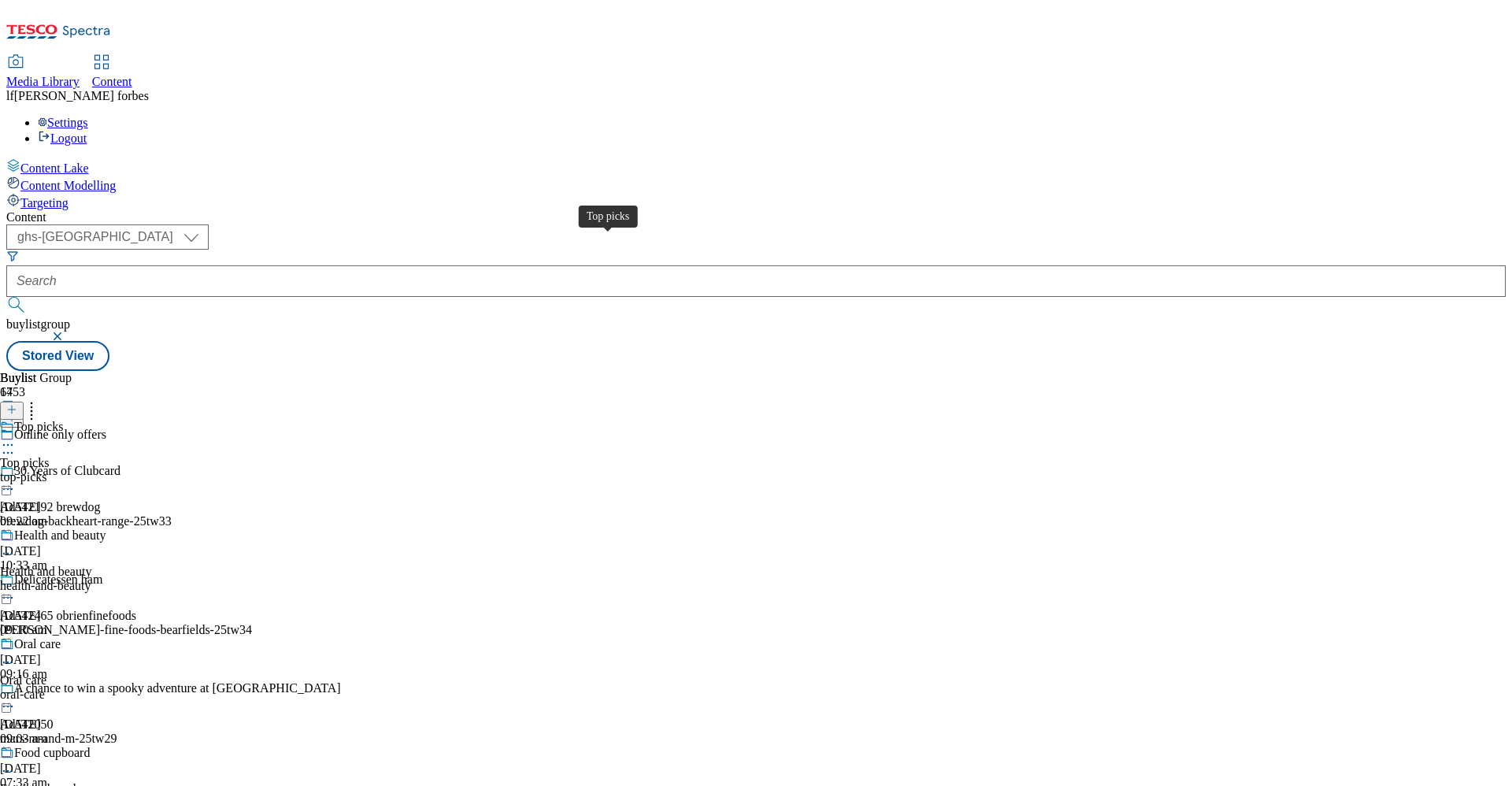
click at [63, 420] on div "Top picks" at bounding box center [38, 427] width 49 height 14
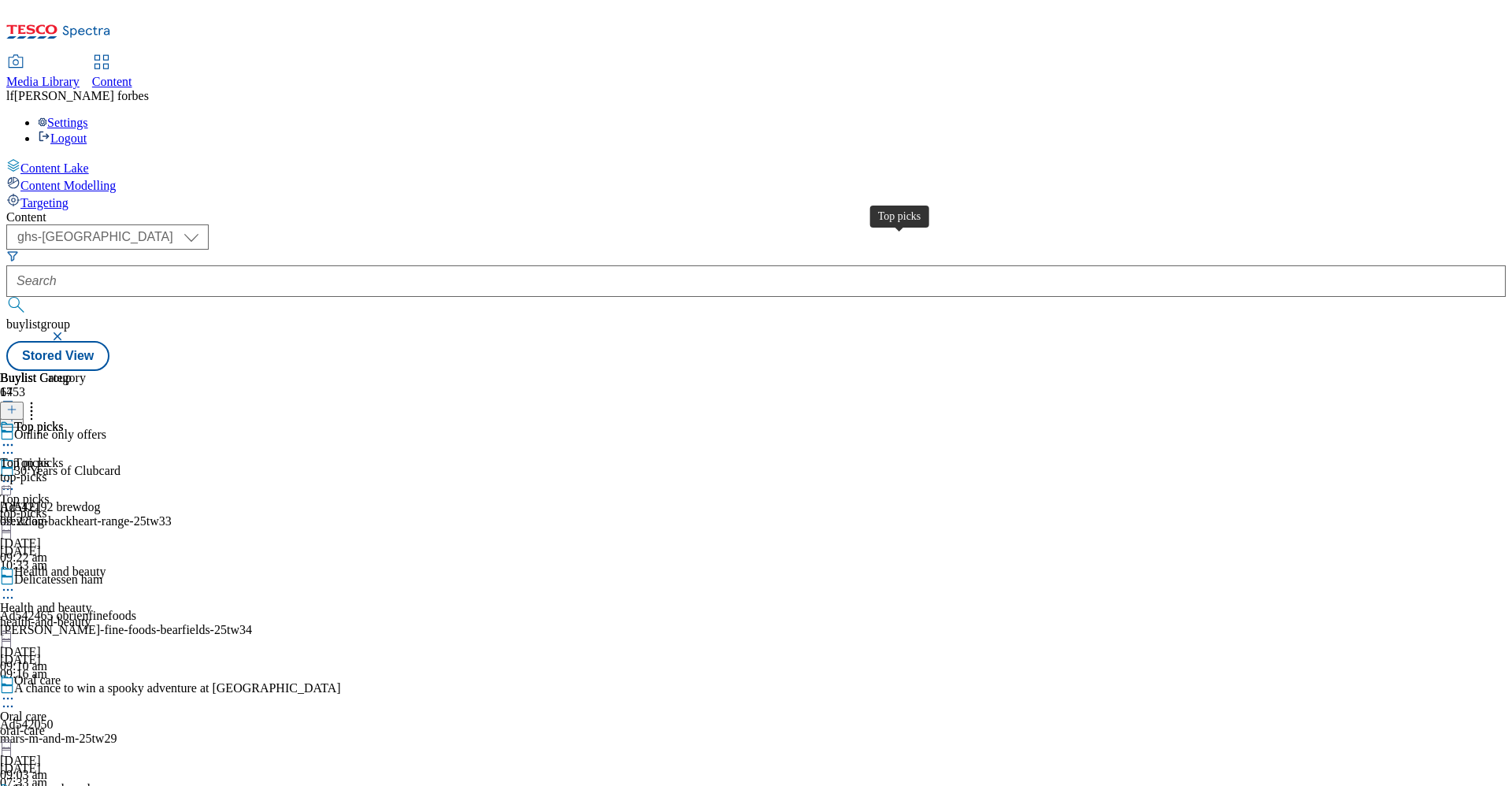
click at [63, 420] on div "Top picks" at bounding box center [38, 427] width 49 height 14
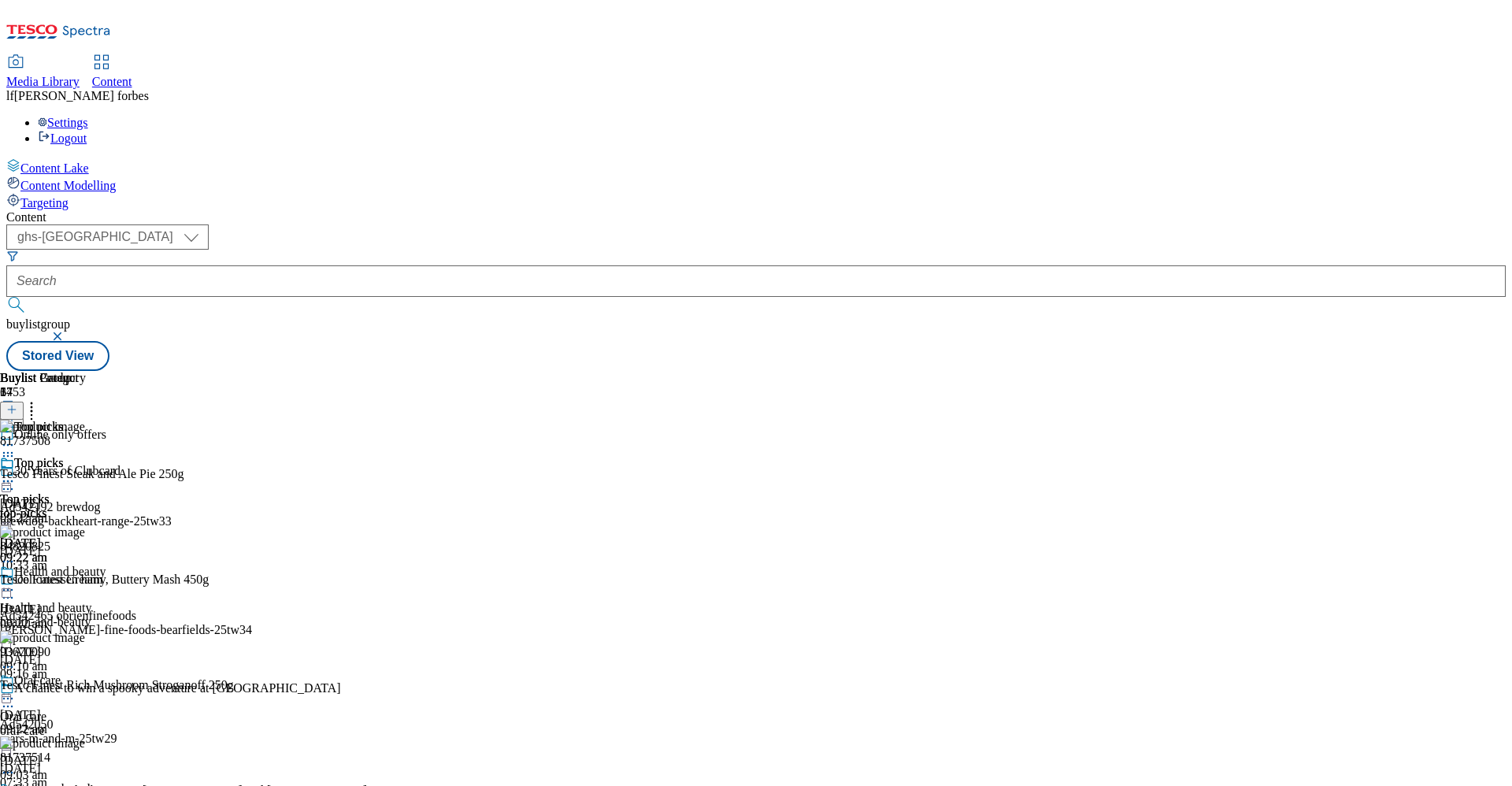
click at [16, 473] on icon at bounding box center [8, 481] width 16 height 16
click at [99, 653] on span "Un-publish" at bounding box center [74, 659] width 50 height 12
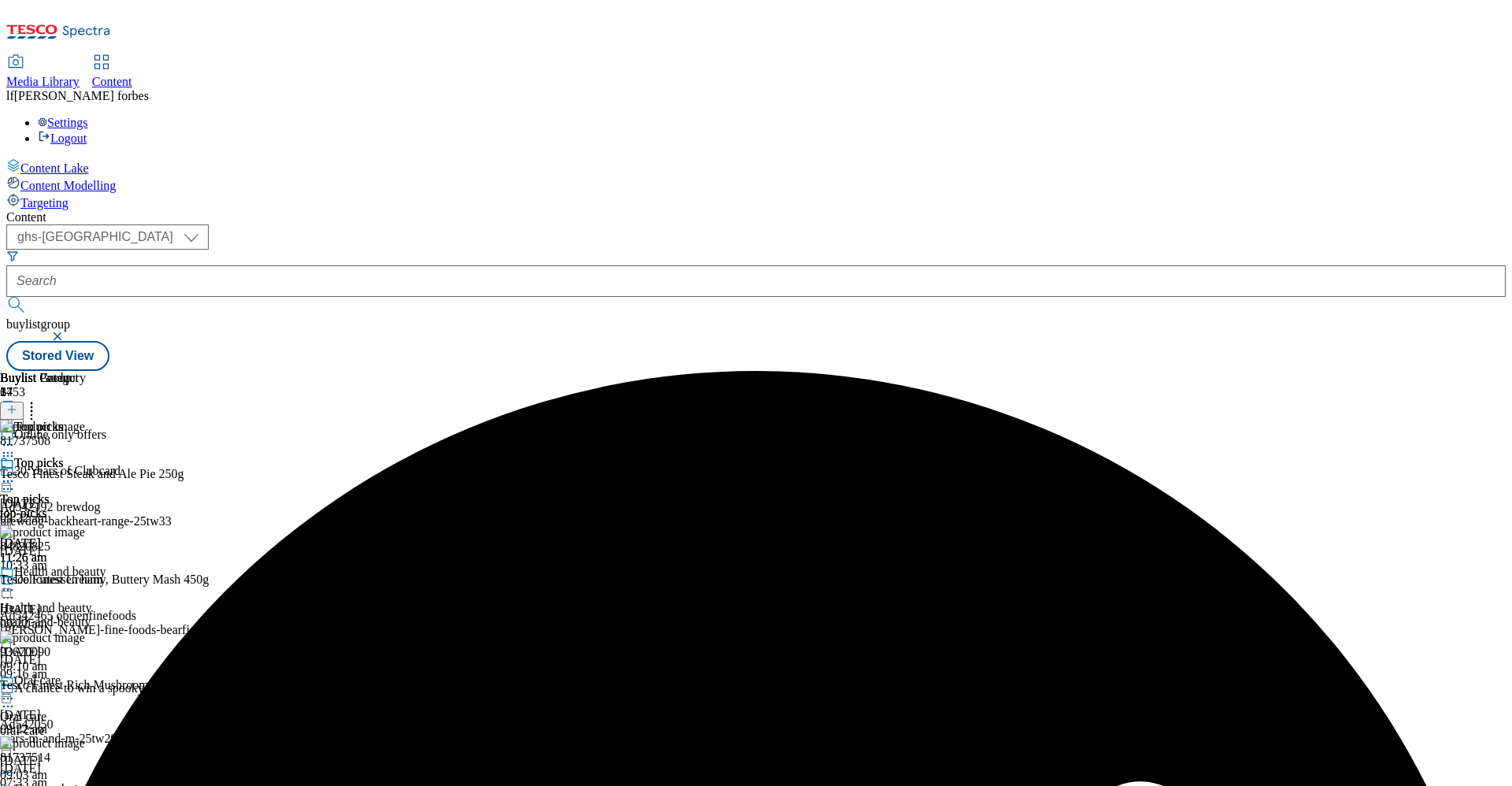
click at [16, 473] on icon at bounding box center [8, 481] width 16 height 16
click at [102, 599] on span "Un-preview" at bounding box center [75, 606] width 53 height 12
click at [39, 399] on icon at bounding box center [31, 407] width 16 height 16
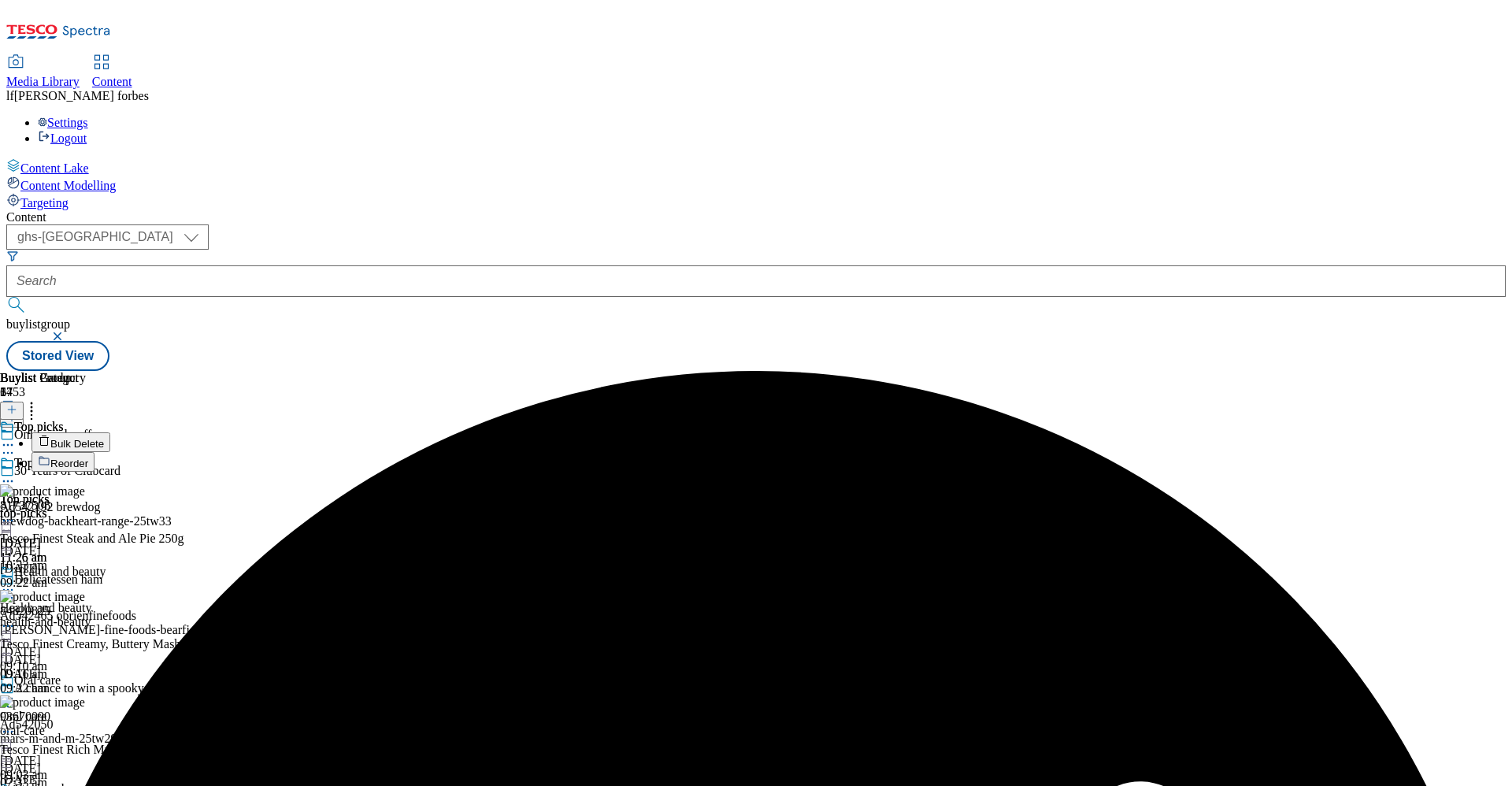
click at [104, 437] on span "Bulk Delete" at bounding box center [77, 443] width 54 height 12
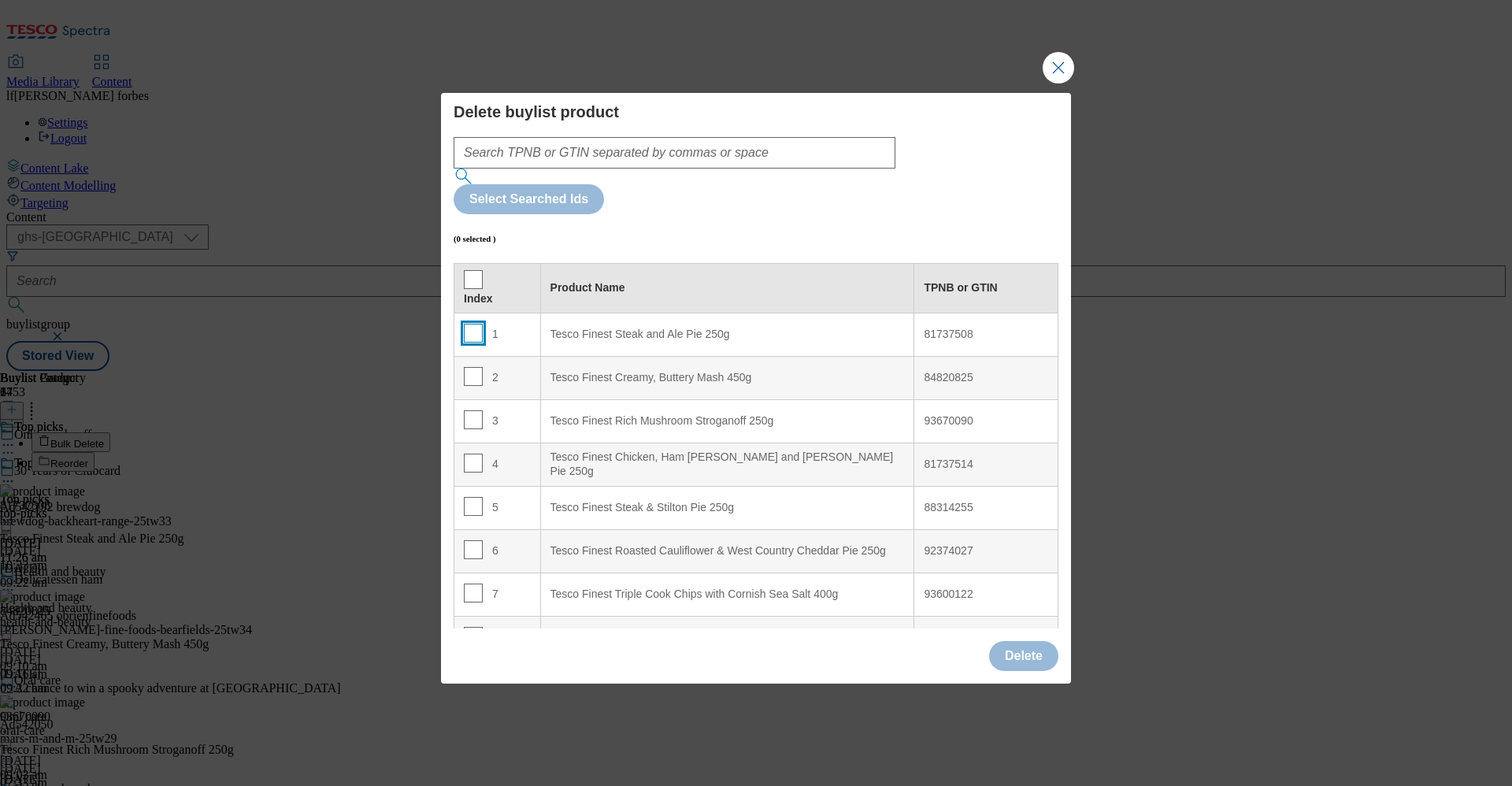
click at [463, 324] on input "Modal" at bounding box center [473, 333] width 19 height 19
checkbox input "true"
click at [473, 367] on input "Modal" at bounding box center [473, 377] width 19 height 19
checkbox input "true"
click at [474, 410] on input "Modal" at bounding box center [473, 420] width 19 height 19
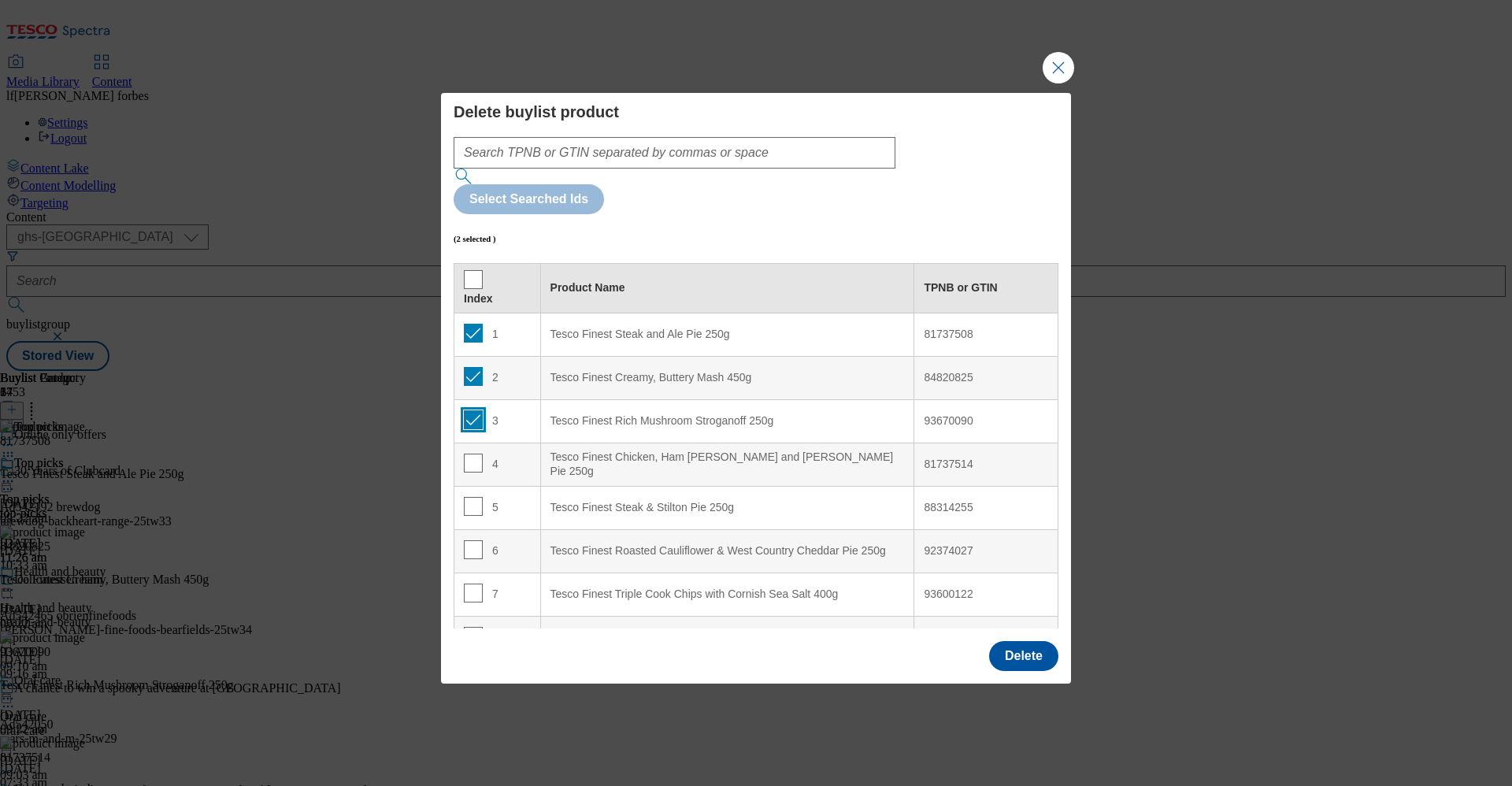
checkbox input "true"
click at [472, 454] on input "Modal" at bounding box center [473, 463] width 19 height 19
checkbox input "true"
click at [471, 497] on input "Modal" at bounding box center [473, 507] width 19 height 19
checkbox input "true"
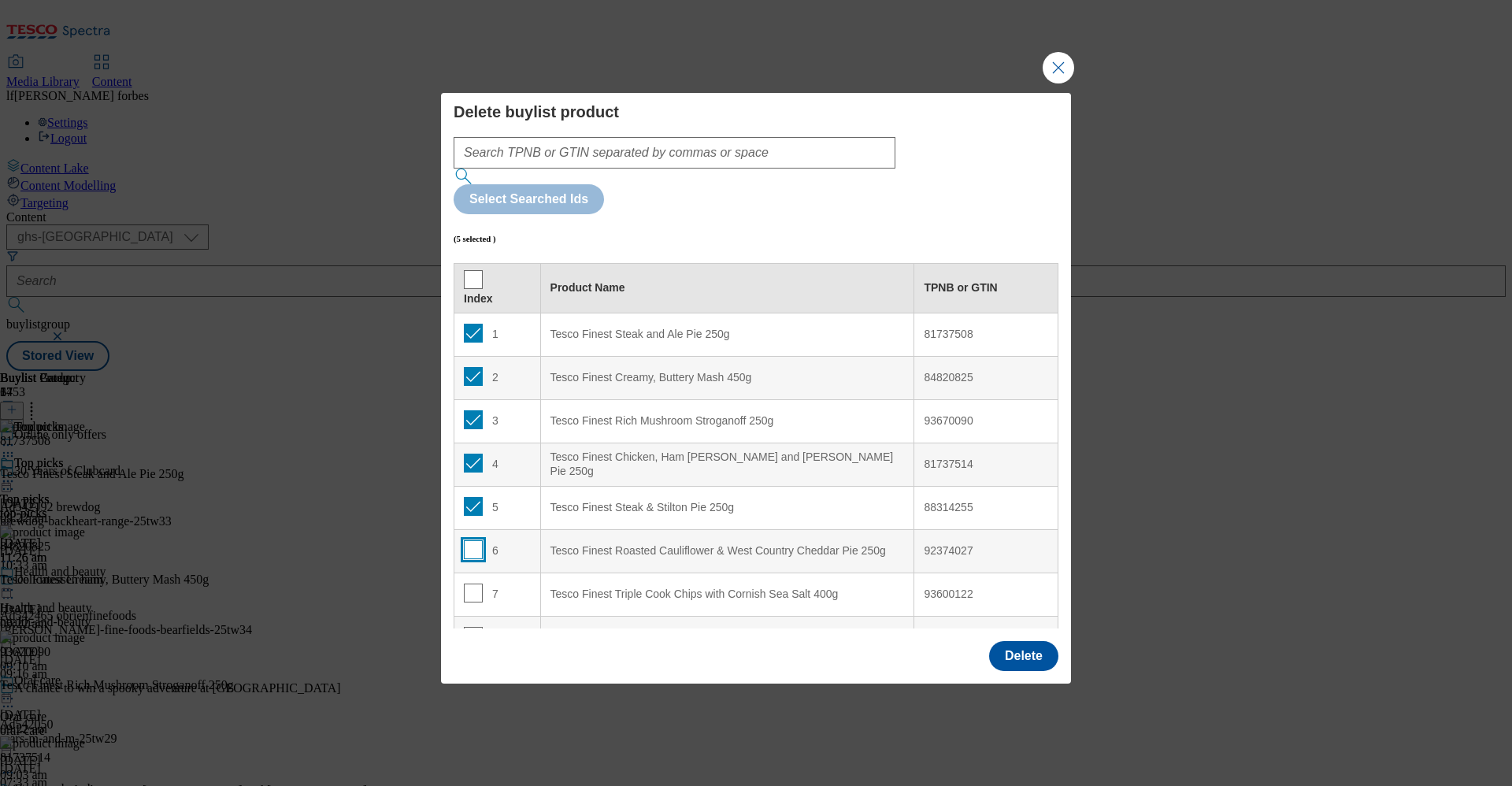
click at [471, 540] on input "Modal" at bounding box center [473, 549] width 19 height 19
checkbox input "true"
click at [474, 583] on input "Modal" at bounding box center [473, 593] width 19 height 19
checkbox input "true"
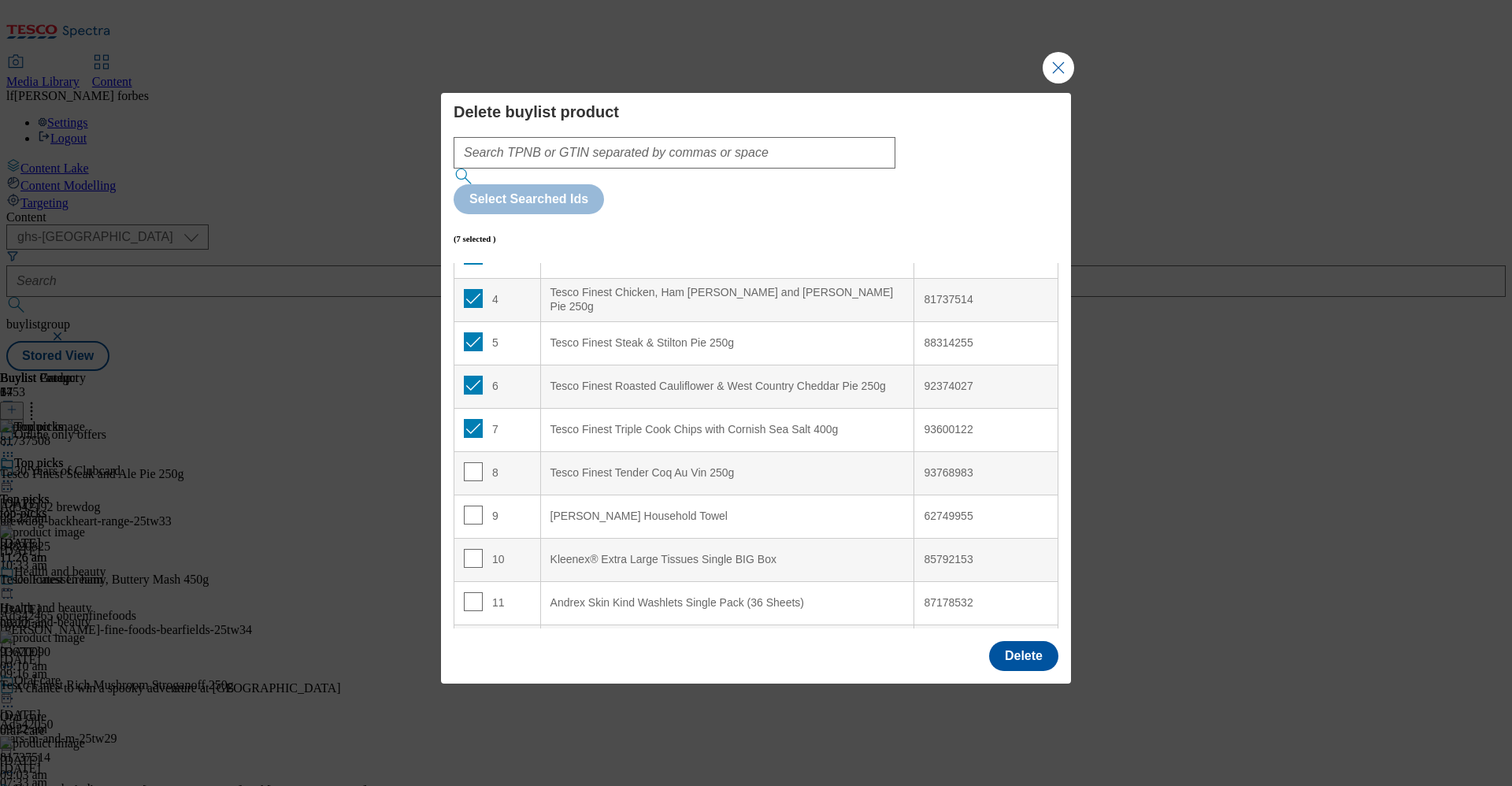
scroll to position [189, 0]
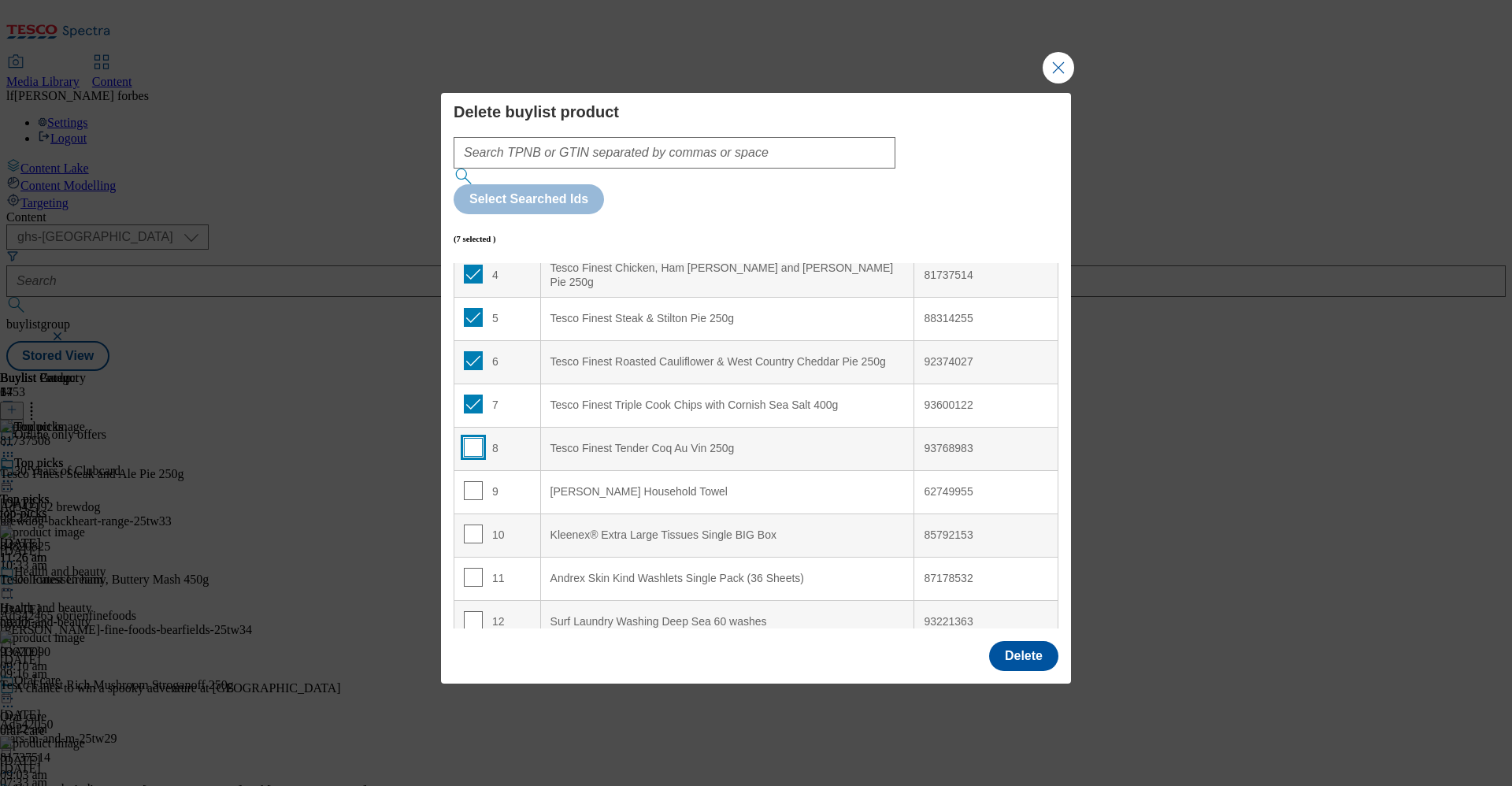
click at [467, 437] on input "Modal" at bounding box center [473, 447] width 19 height 19
checkbox input "true"
click at [1001, 641] on button "Delete" at bounding box center [1024, 656] width 69 height 29
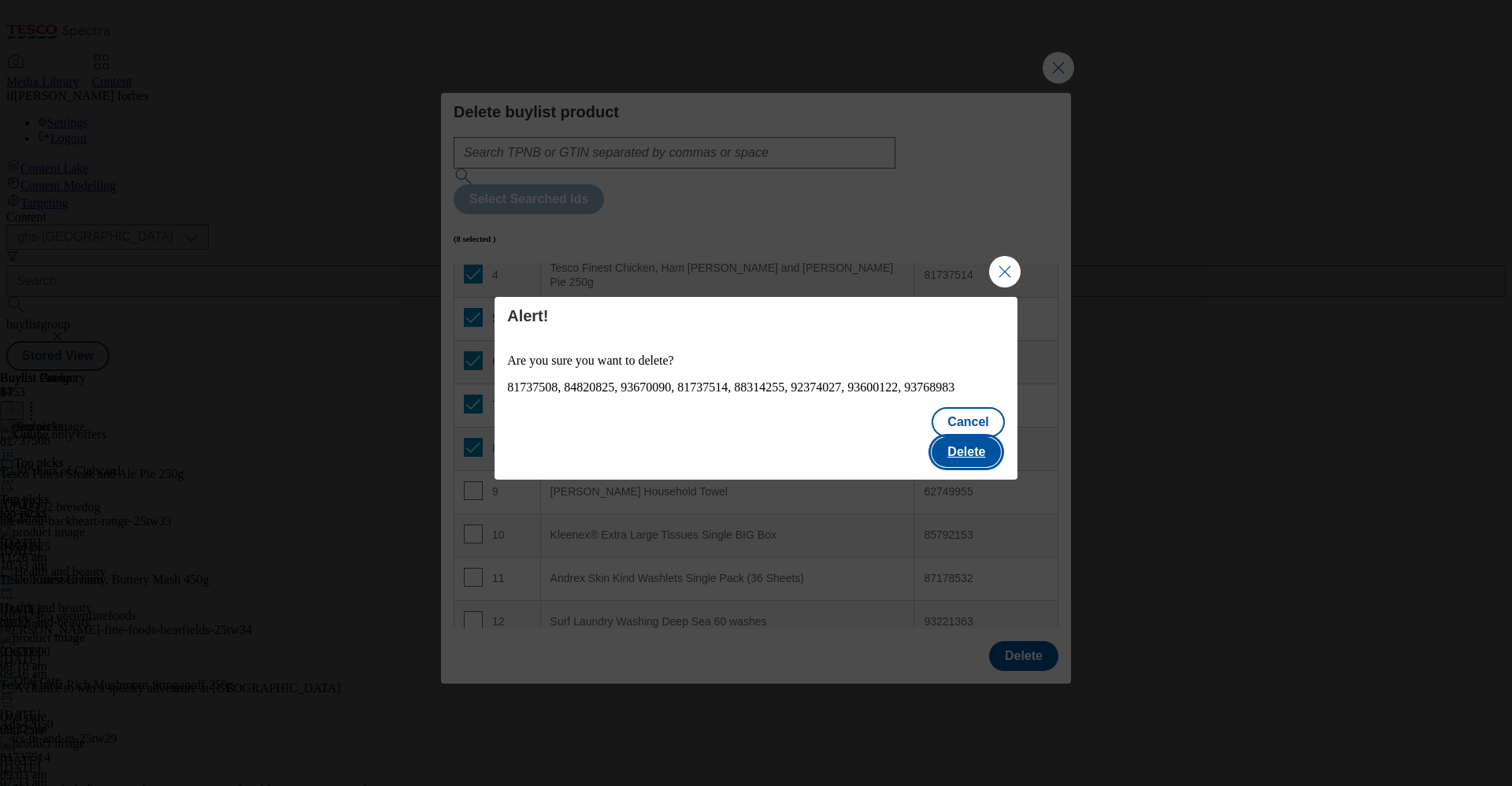
click at [973, 437] on button "Delete" at bounding box center [966, 452] width 69 height 29
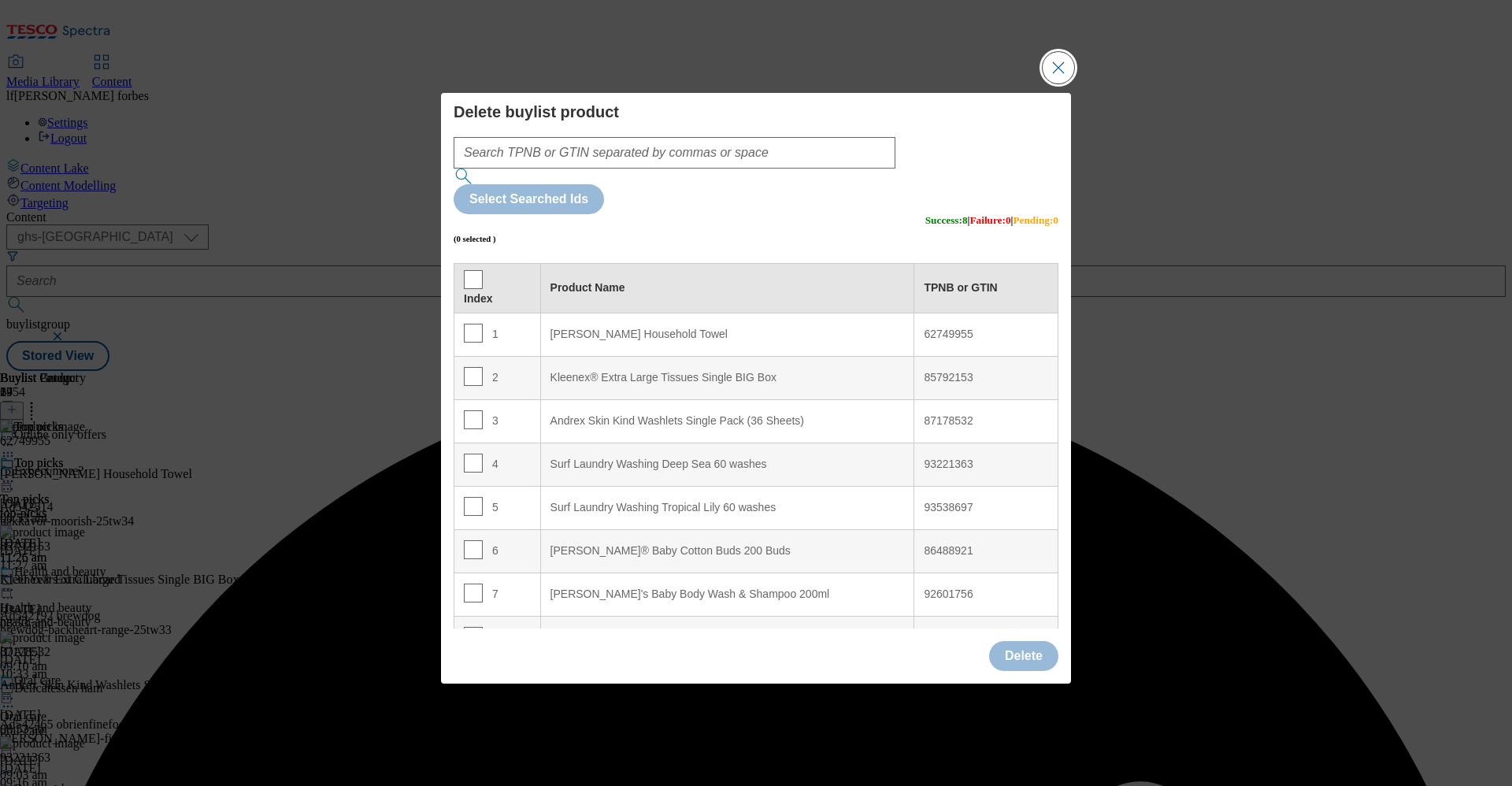
click at [1057, 83] on button "Close Modal" at bounding box center [1058, 68] width 31 height 31
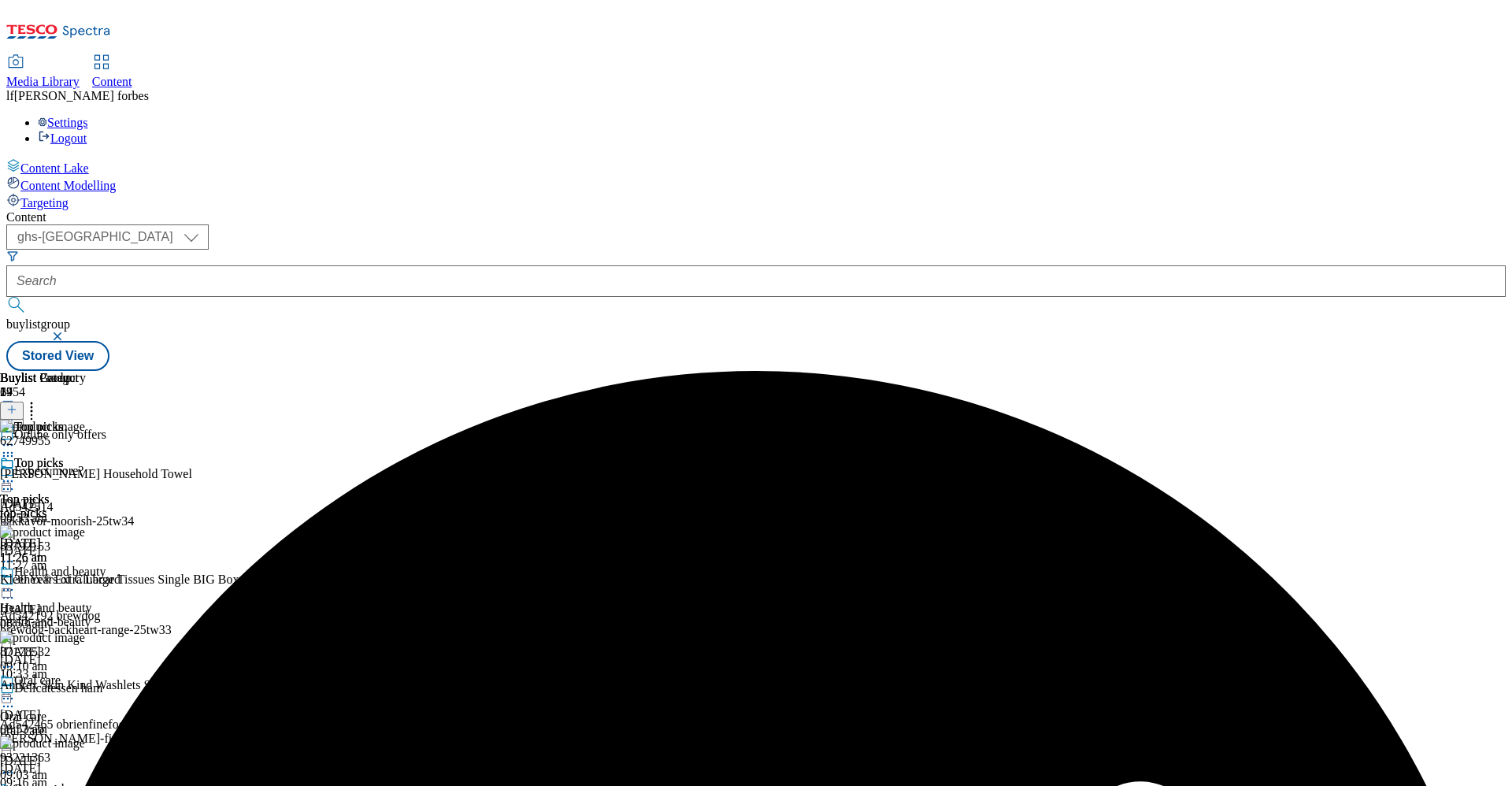
click at [16, 473] on icon at bounding box center [8, 481] width 16 height 16
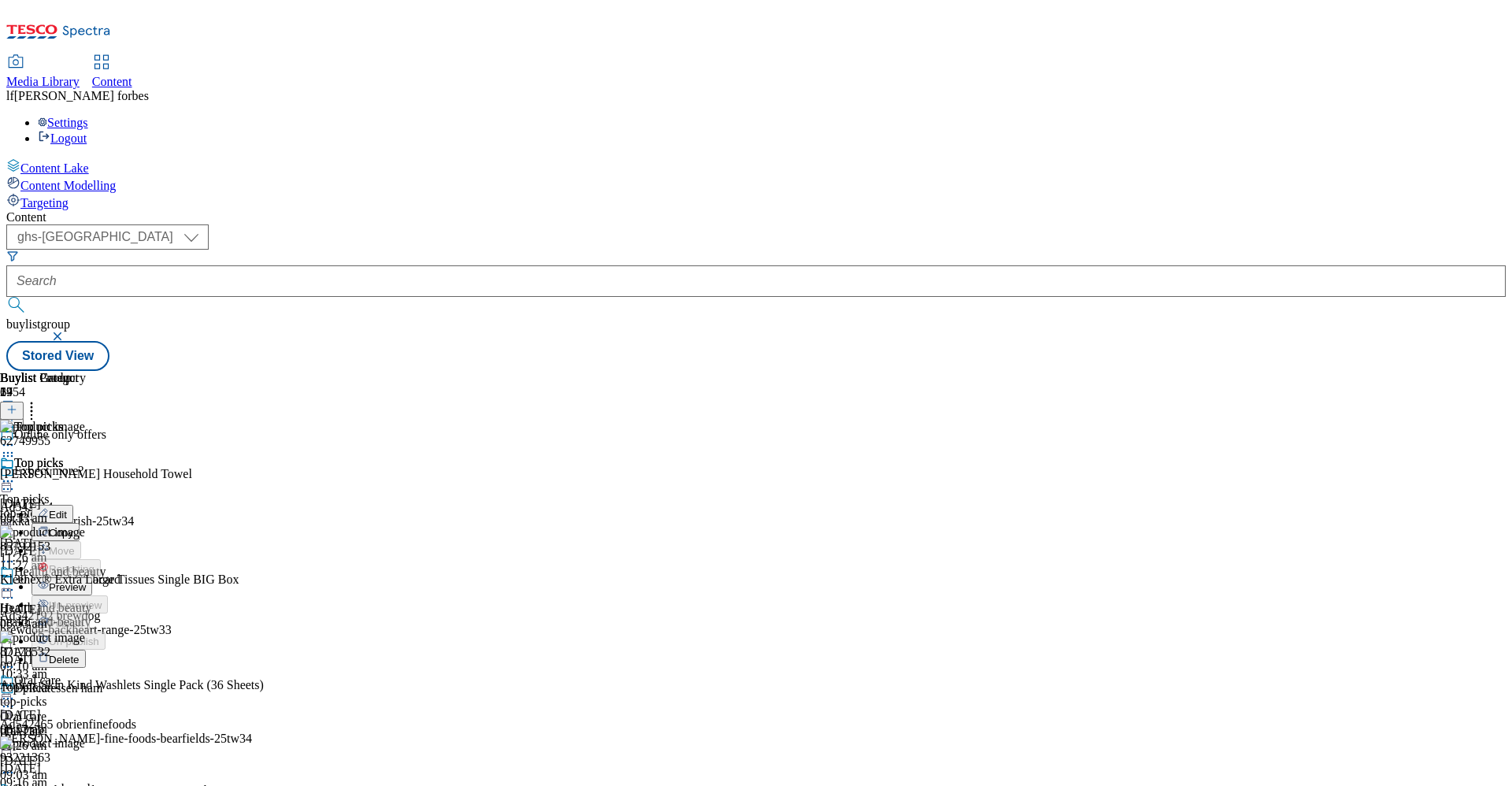
click at [86, 581] on span "Preview" at bounding box center [67, 587] width 37 height 12
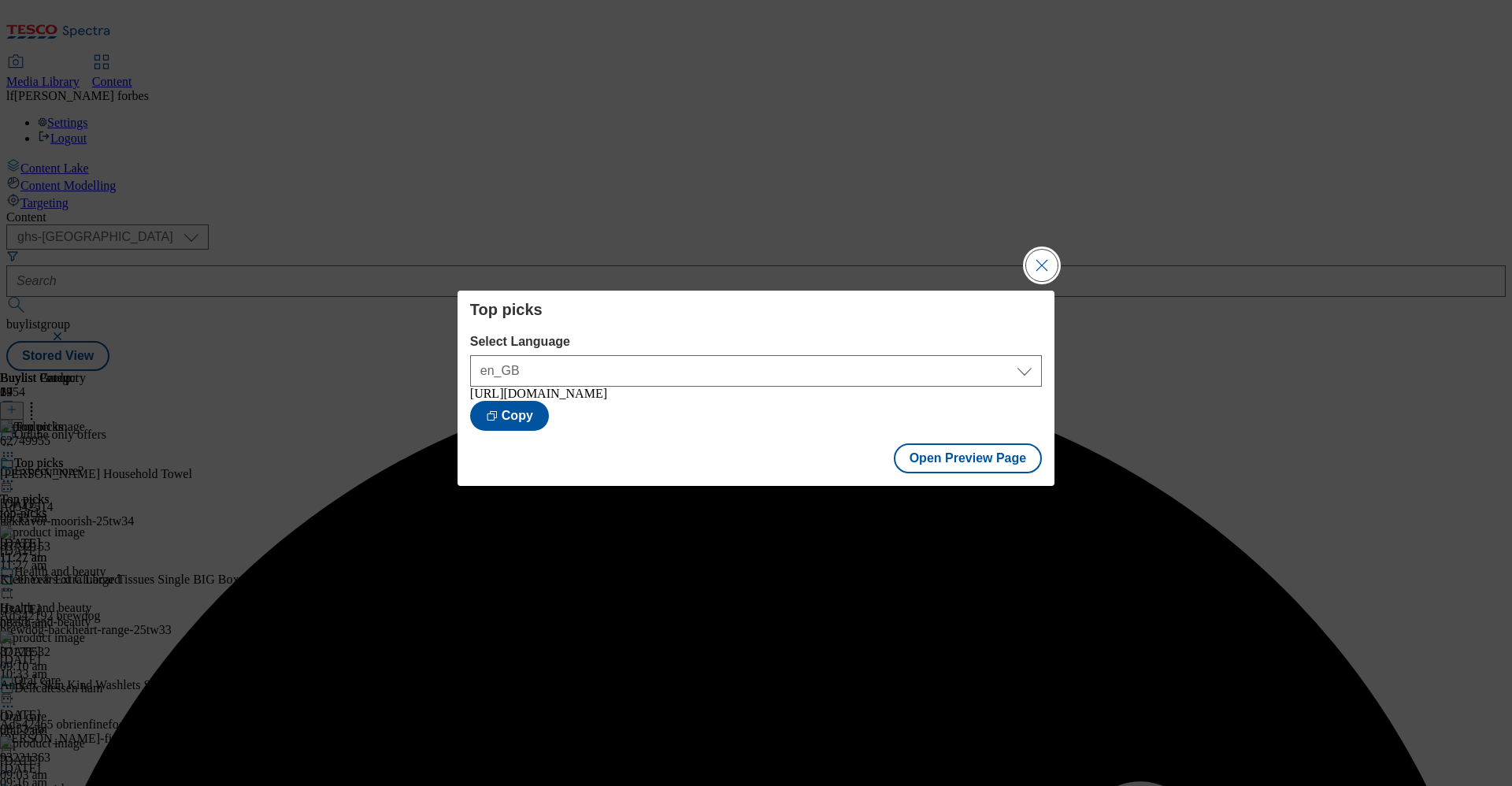
click at [1040, 253] on button "Close Modal" at bounding box center [1042, 265] width 31 height 31
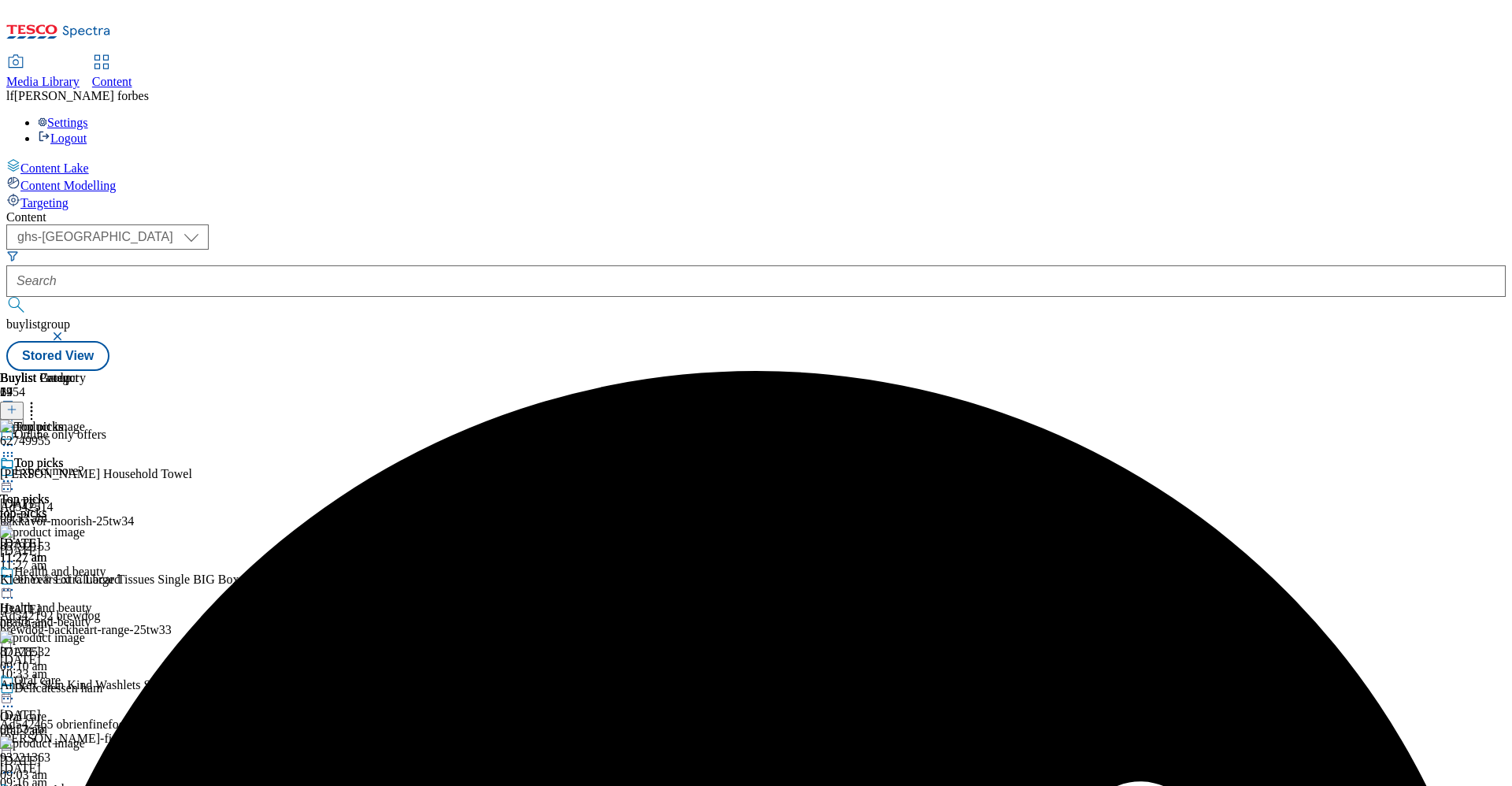
click at [16, 473] on icon at bounding box center [8, 481] width 16 height 16
click at [83, 635] on span "Publish" at bounding box center [66, 641] width 35 height 12
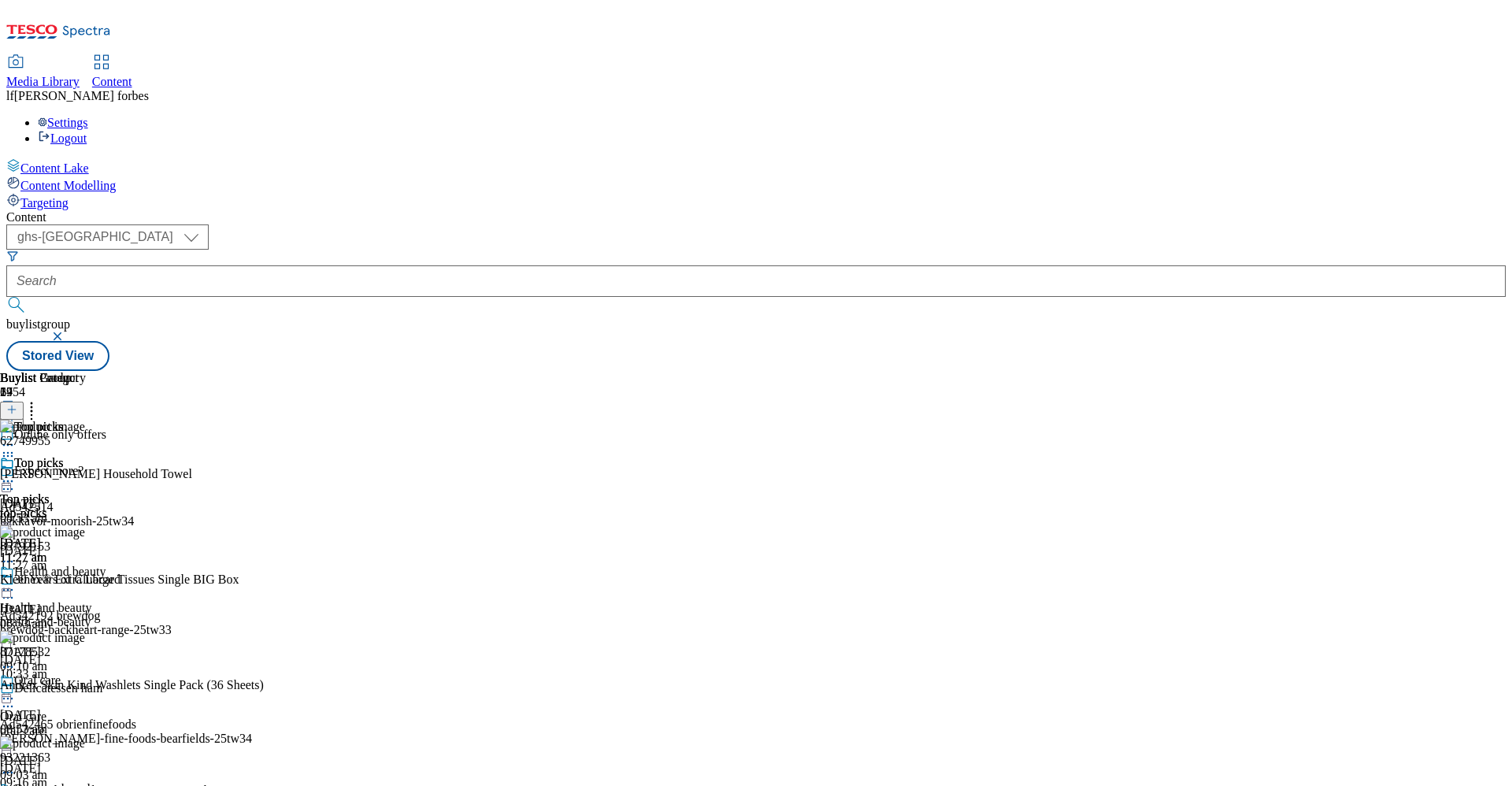
scroll to position [0, 0]
